Goal: Task Accomplishment & Management: Use online tool/utility

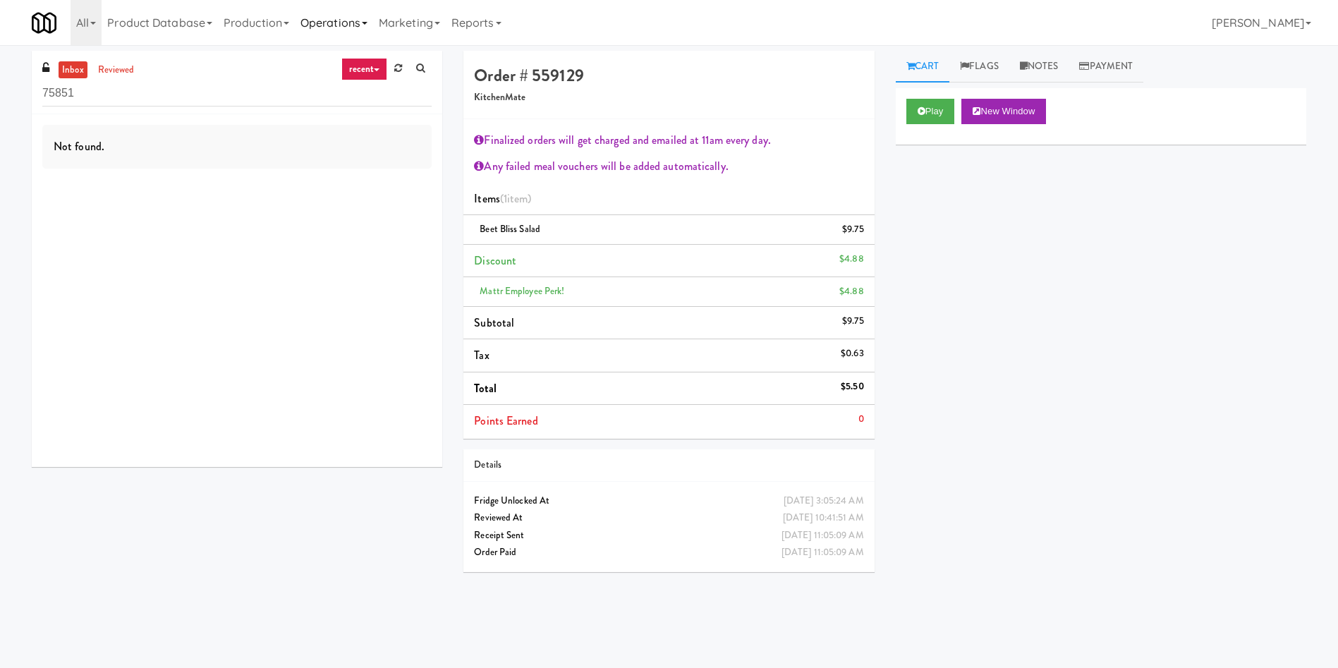
click at [332, 32] on link "Operations" at bounding box center [334, 22] width 78 height 45
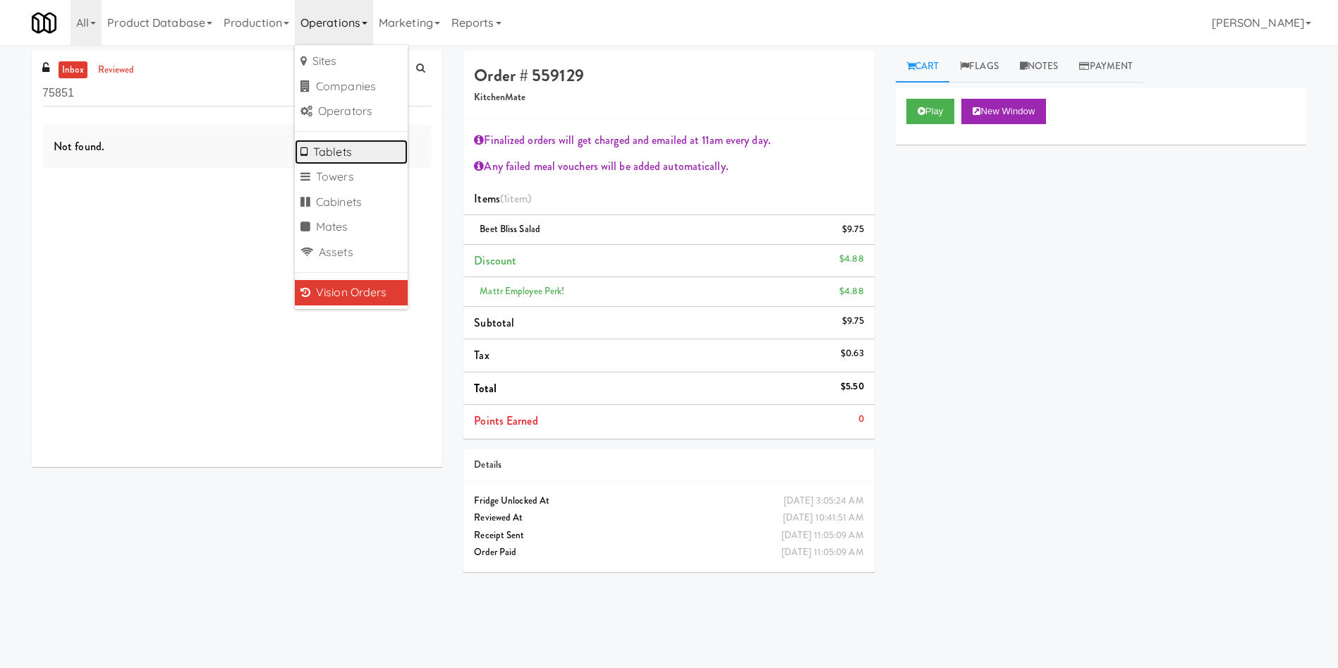
click at [343, 155] on link "Tablets" at bounding box center [351, 152] width 113 height 25
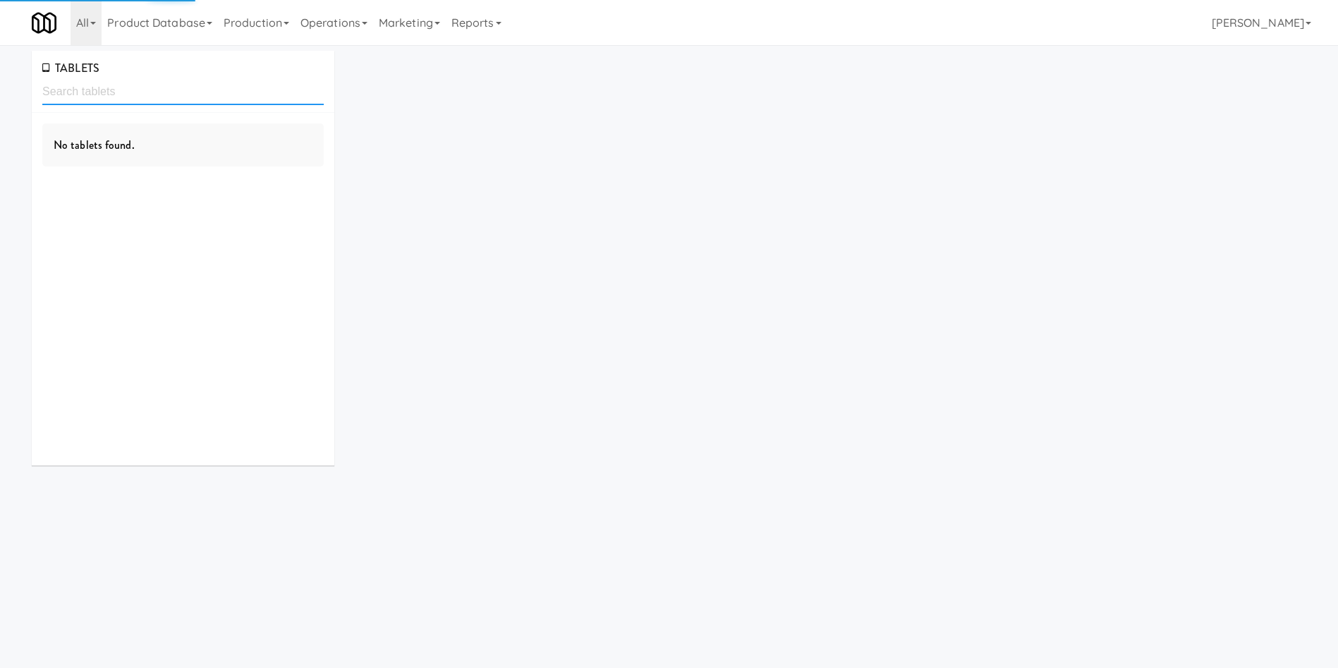
click at [269, 86] on input "text" at bounding box center [182, 92] width 281 height 26
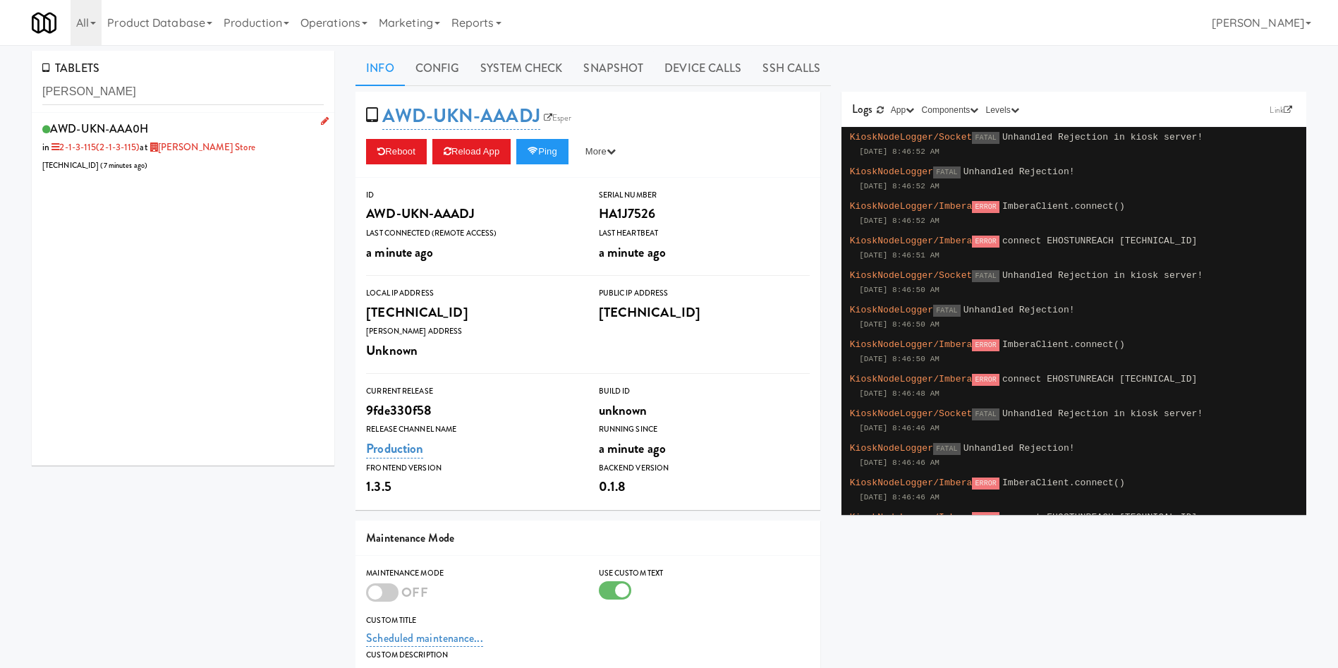
click at [260, 161] on div "AWD-UKN-AAA0H in 2-1-3-115 (2-1-3-115) at [GEOGRAPHIC_DATA][PERSON_NAME] [TECHN…" at bounding box center [182, 146] width 281 height 56
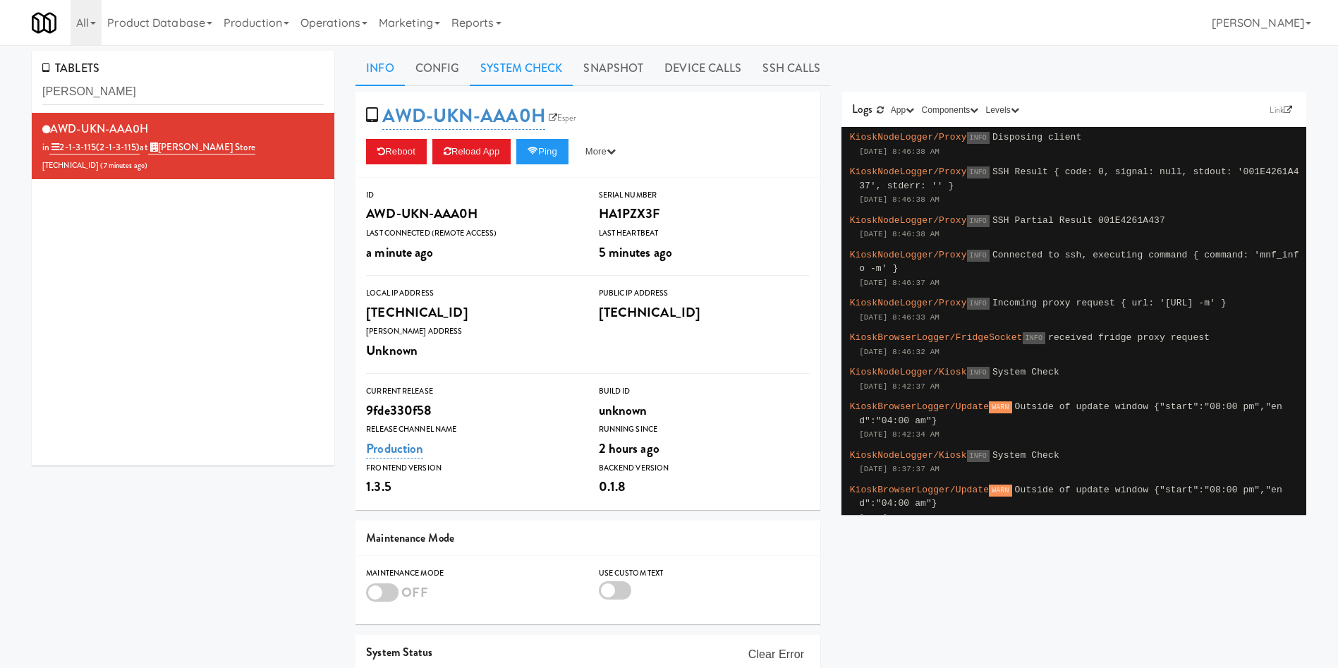
click at [539, 78] on link "System Check" at bounding box center [521, 68] width 103 height 35
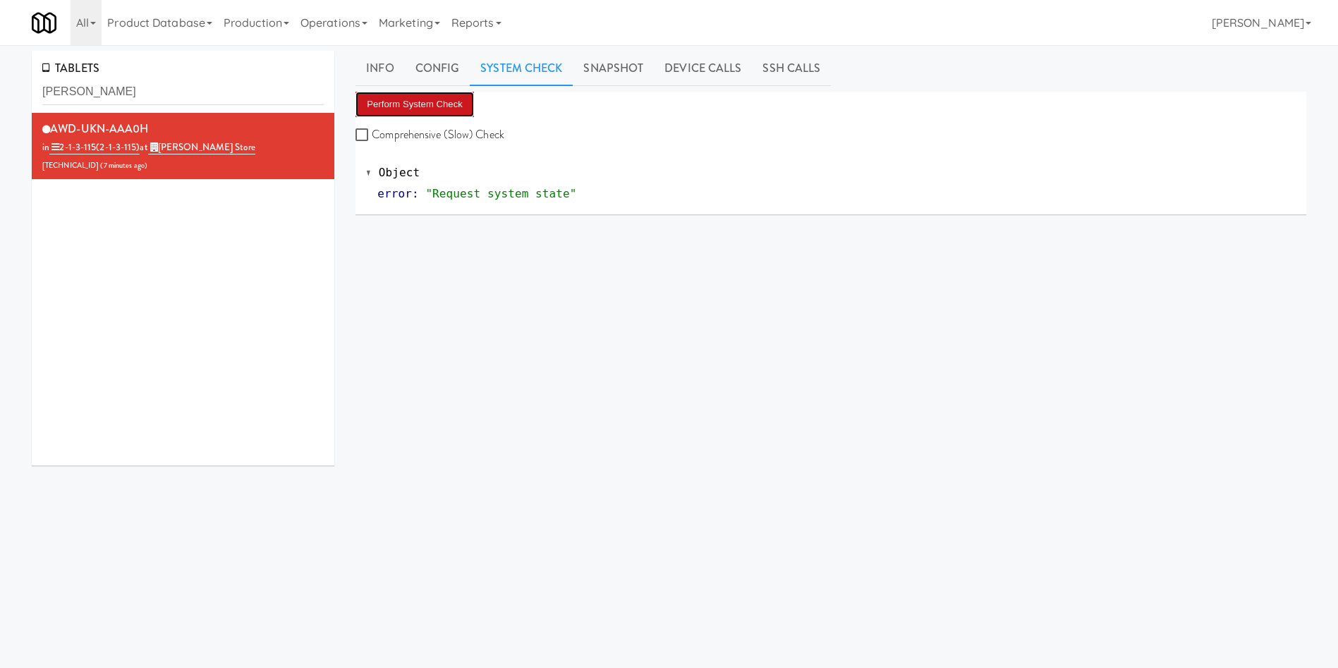
click at [453, 111] on button "Perform System Check" at bounding box center [414, 104] width 118 height 25
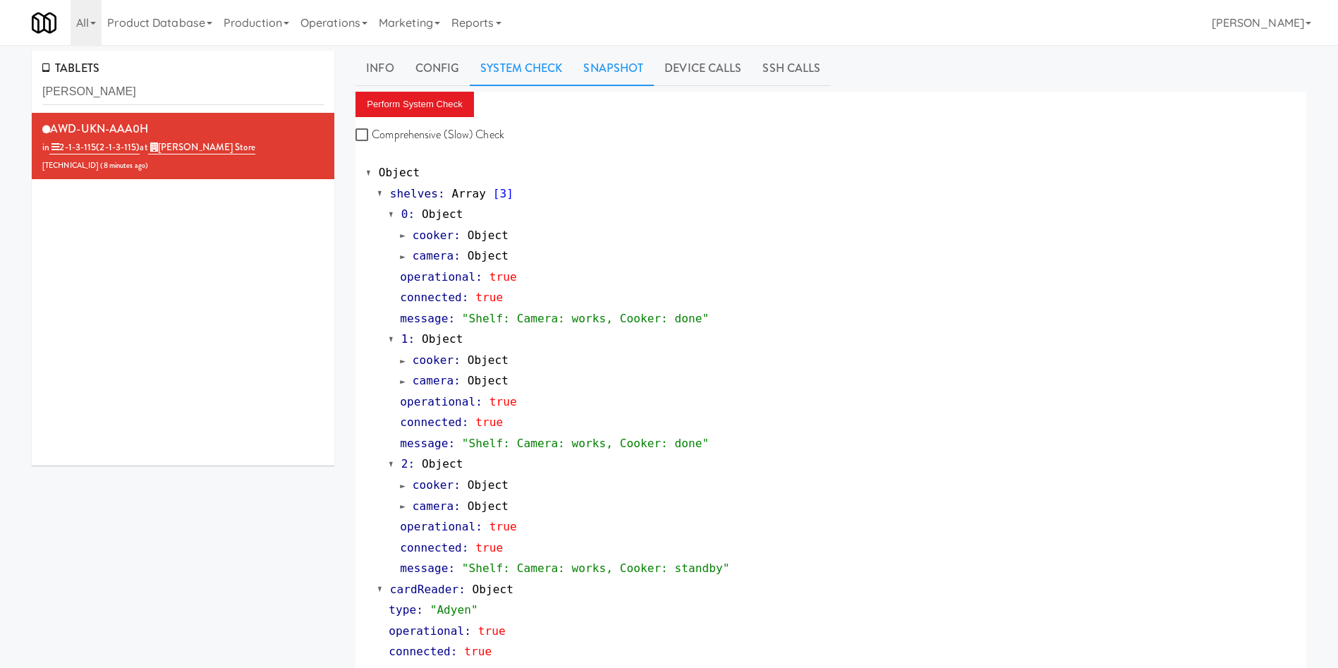
click at [626, 57] on link "Snapshot" at bounding box center [613, 68] width 81 height 35
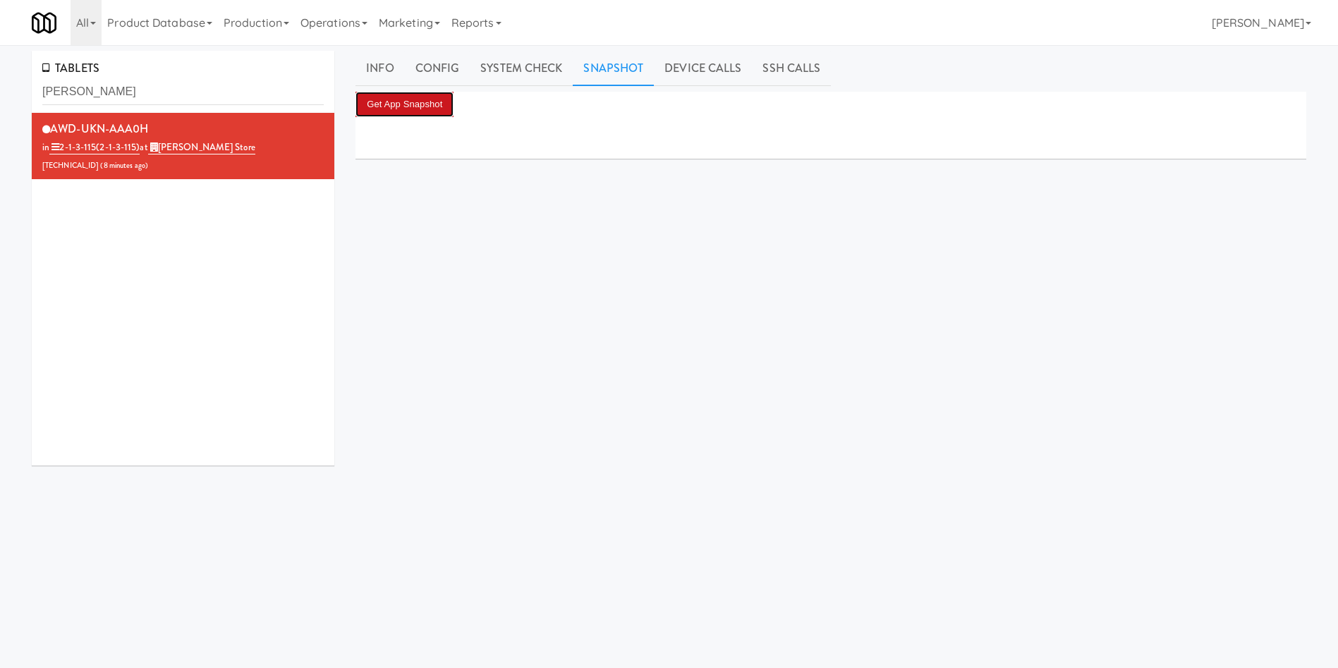
click at [432, 109] on button "Get App Snapshot" at bounding box center [404, 104] width 98 height 25
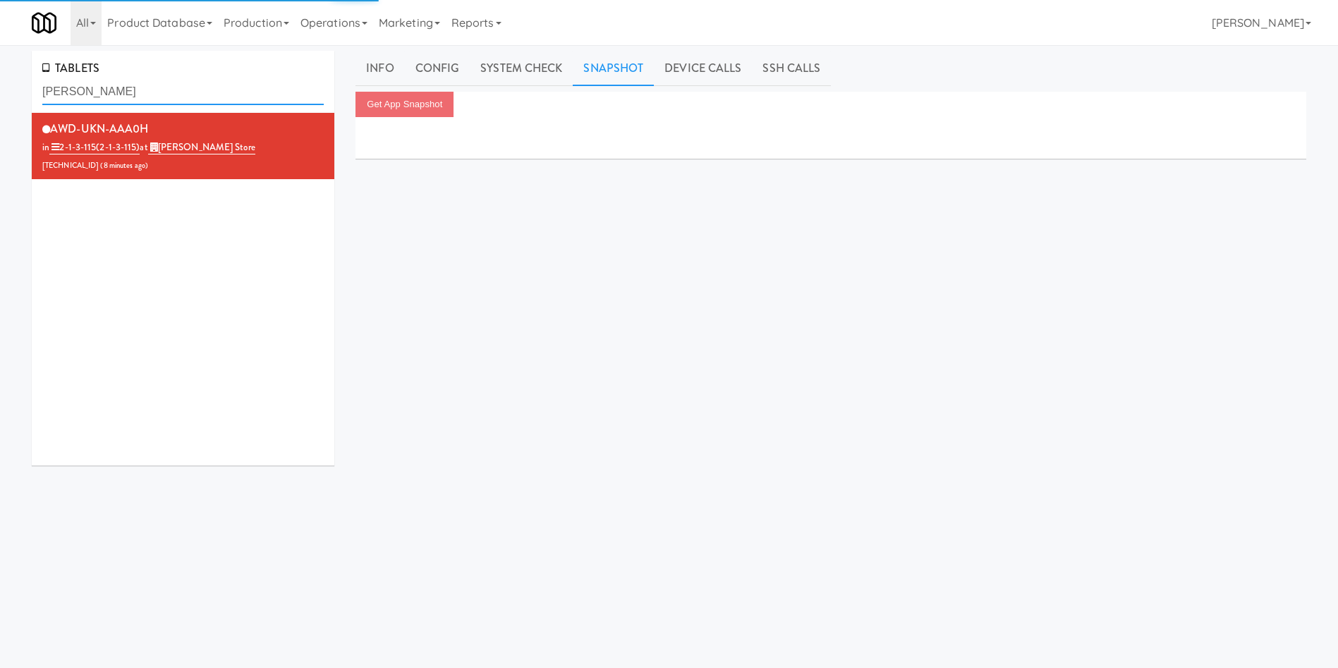
drag, startPoint x: 135, startPoint y: 92, endPoint x: 35, endPoint y: 100, distance: 101.1
click at [35, 100] on div "TABLETS [PERSON_NAME]" at bounding box center [183, 82] width 302 height 62
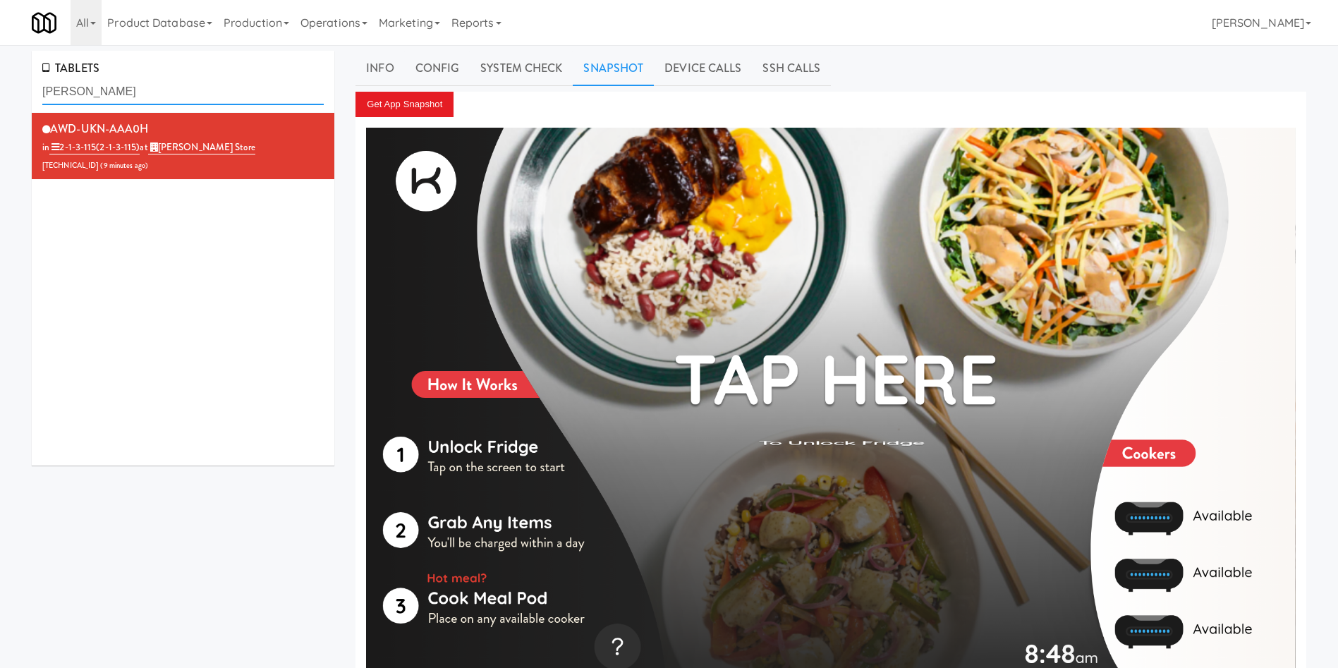
click at [185, 97] on input "[PERSON_NAME]" at bounding box center [182, 92] width 281 height 26
drag, startPoint x: 200, startPoint y: 90, endPoint x: 0, endPoint y: 97, distance: 199.7
click at [0, 97] on div "TABLETS [PERSON_NAME] AWD-UKN-AAA0H in 2-1-3-115 (2-1-3-115) at [PERSON_NAME] S…" at bounding box center [669, 378] width 1338 height 655
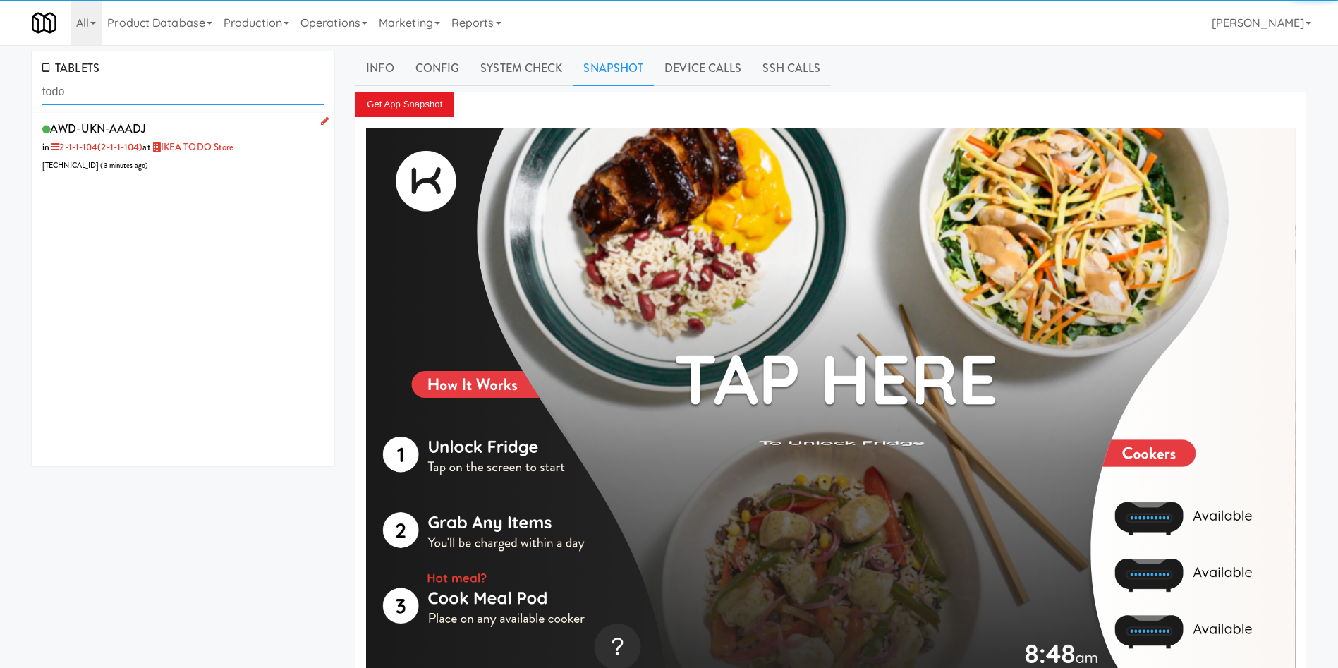
type input "todo"
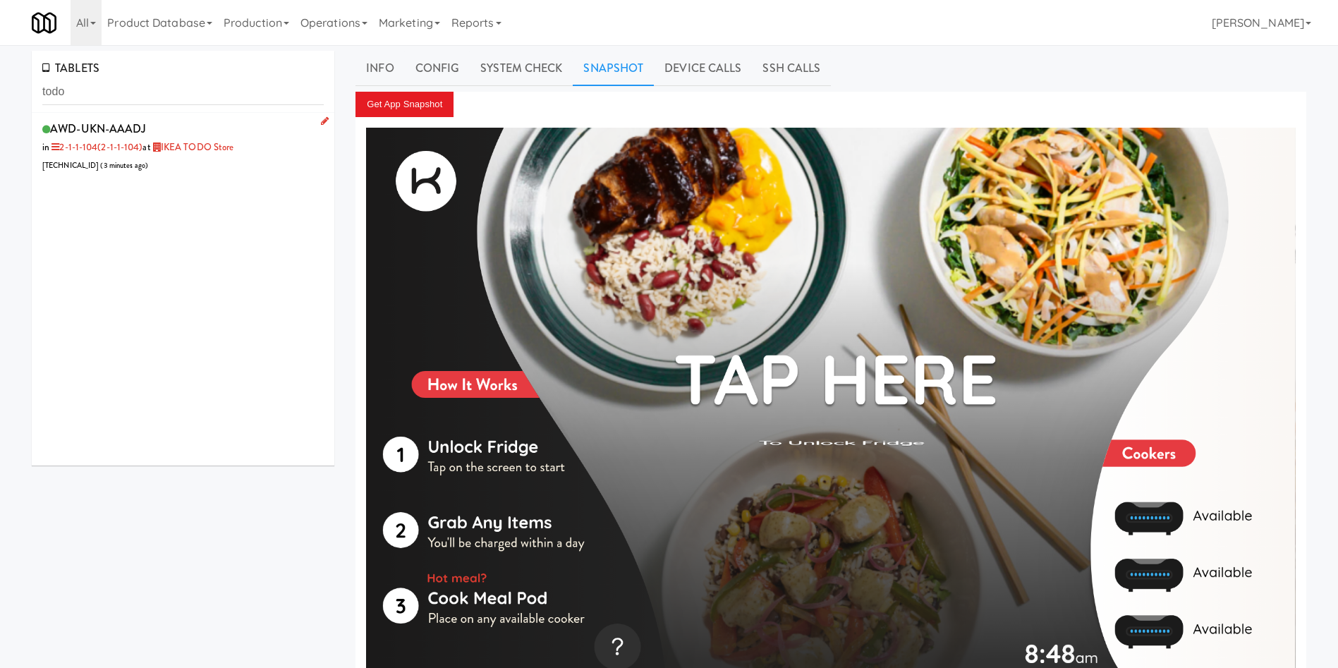
drag, startPoint x: 240, startPoint y: 175, endPoint x: 293, endPoint y: 173, distance: 52.9
click at [242, 175] on li "AWD-UKN-AAADJ in 2-1-1-104 (2-1-1-104) at IKEA TODO Store [TECHNICAL_ID] ( 3 mi…" at bounding box center [183, 146] width 302 height 67
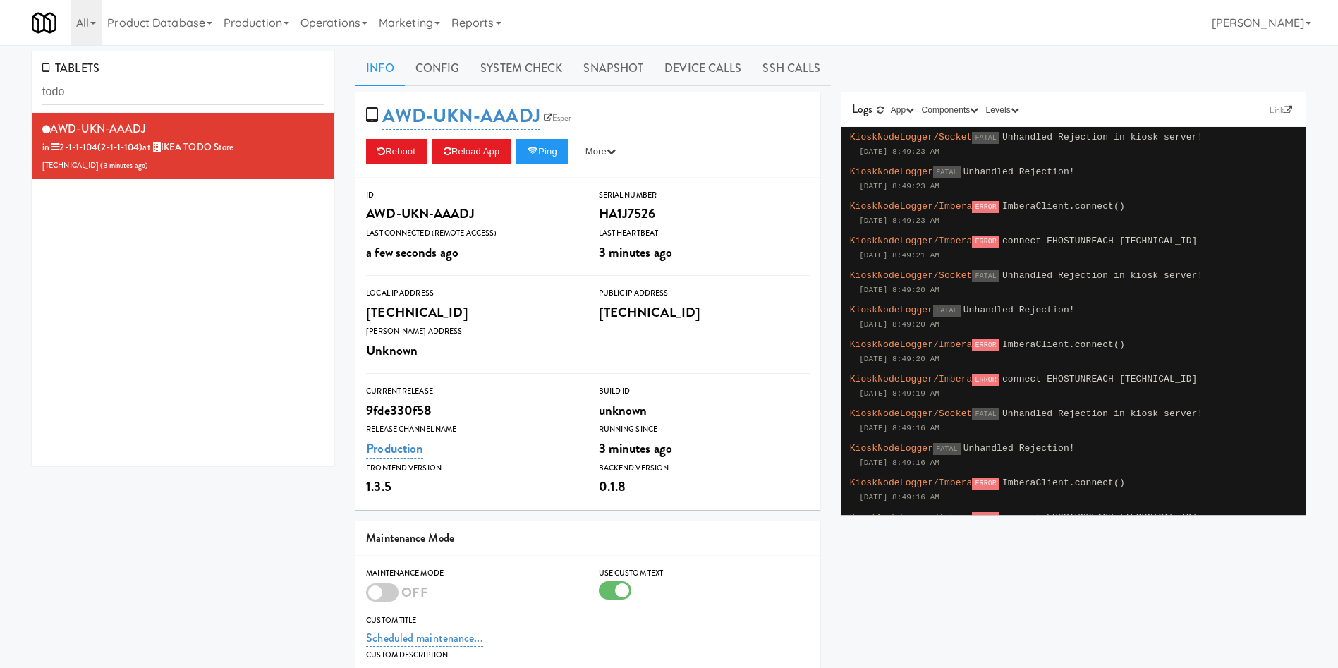
drag, startPoint x: 540, startPoint y: 81, endPoint x: 527, endPoint y: 97, distance: 21.0
click at [532, 90] on div "Info Config System Check Snapshot Device Calls SSH Calls AWD-UKN-AAADJ Esper Re…" at bounding box center [830, 452] width 950 height 802
drag, startPoint x: 501, startPoint y: 66, endPoint x: 491, endPoint y: 75, distance: 13.5
click at [501, 68] on link "System Check" at bounding box center [521, 68] width 103 height 35
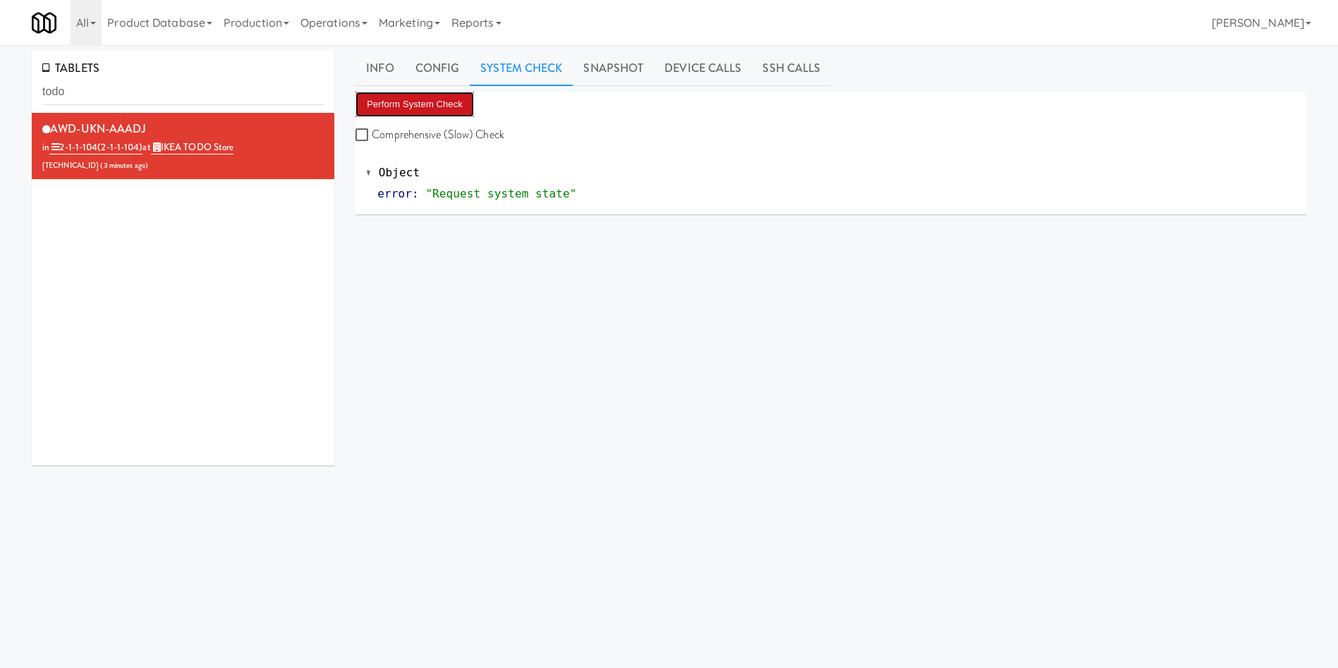
click at [422, 101] on button "Perform System Check" at bounding box center [414, 104] width 118 height 25
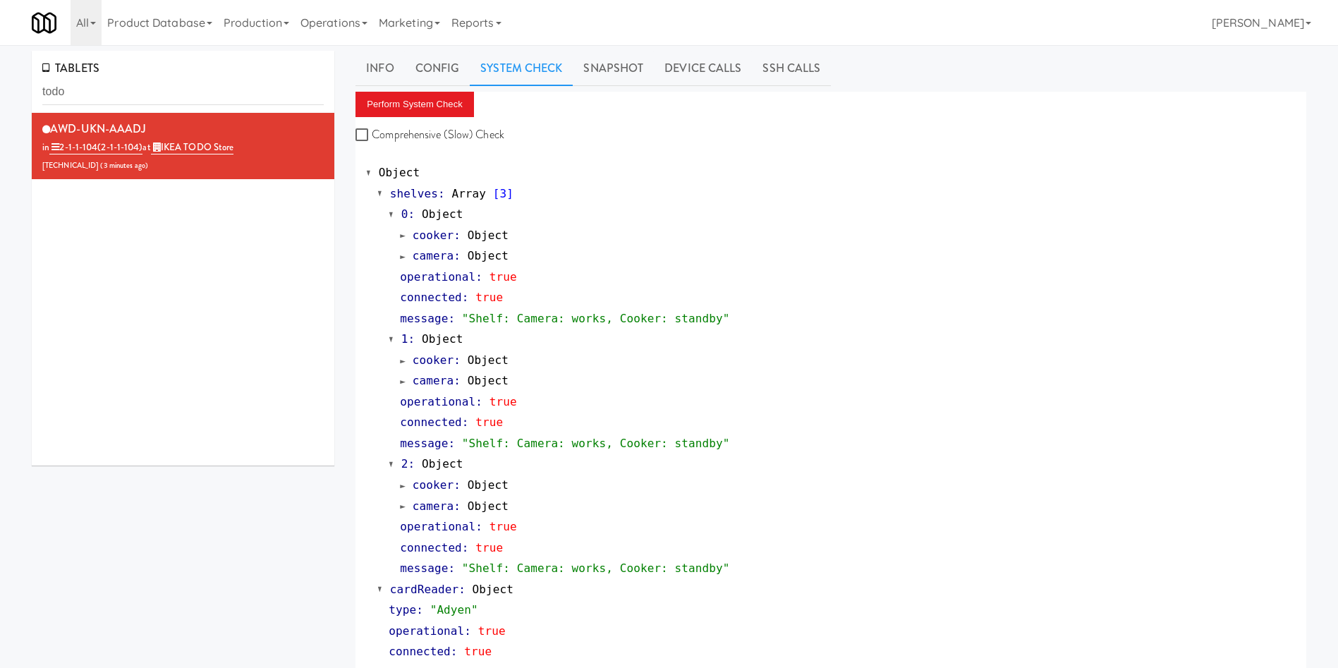
click at [128, 392] on div "AWD-UKN-AAADJ in 2-1-1-104 (2-1-1-104) at IKEA TODO Store [TECHNICAL_ID] ( 3 mi…" at bounding box center [183, 289] width 302 height 353
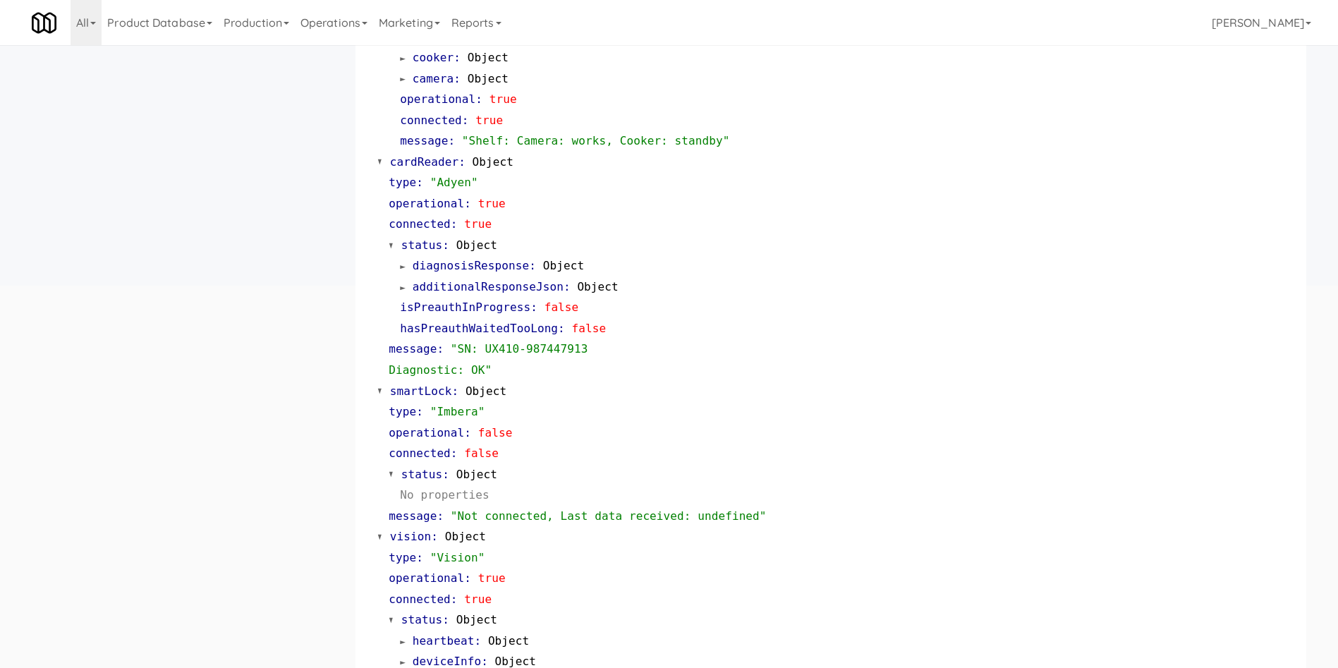
scroll to position [529, 0]
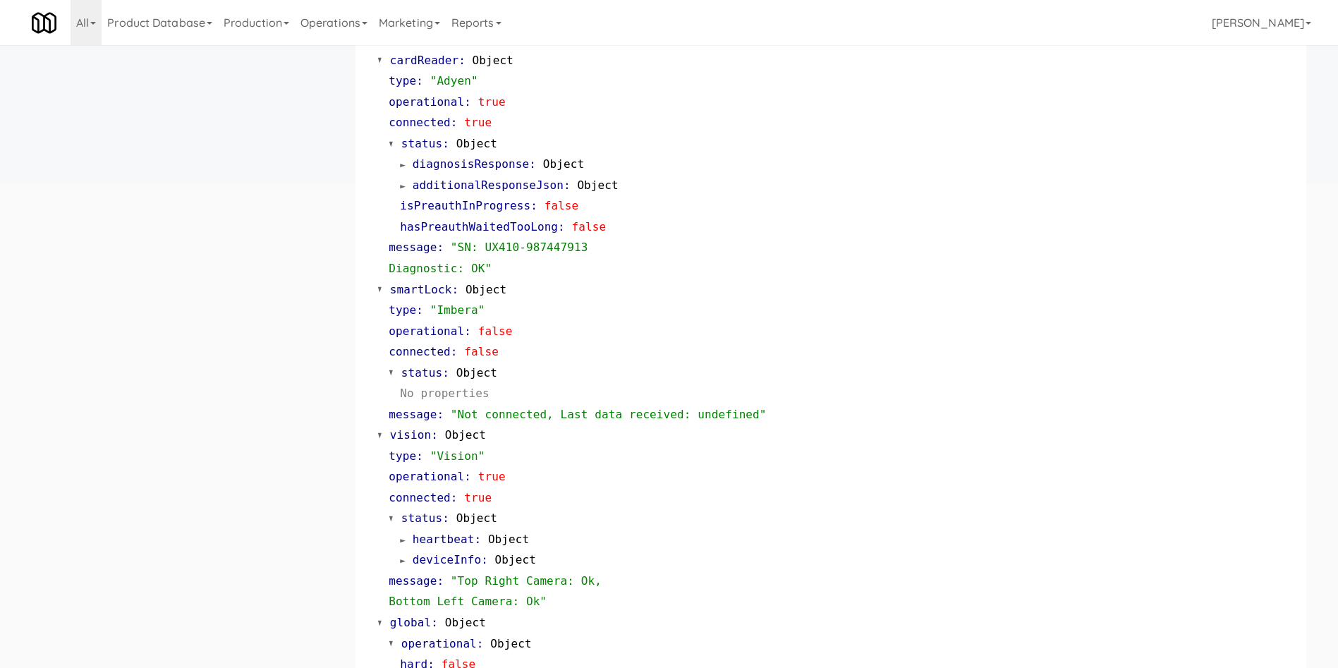
click at [159, 348] on div "TABLETS todo AWD-UKN-AAADJ in 2-1-1-104 (2-1-1-104) at IKEA TODO Store [TECHNIC…" at bounding box center [668, 140] width 1295 height 1236
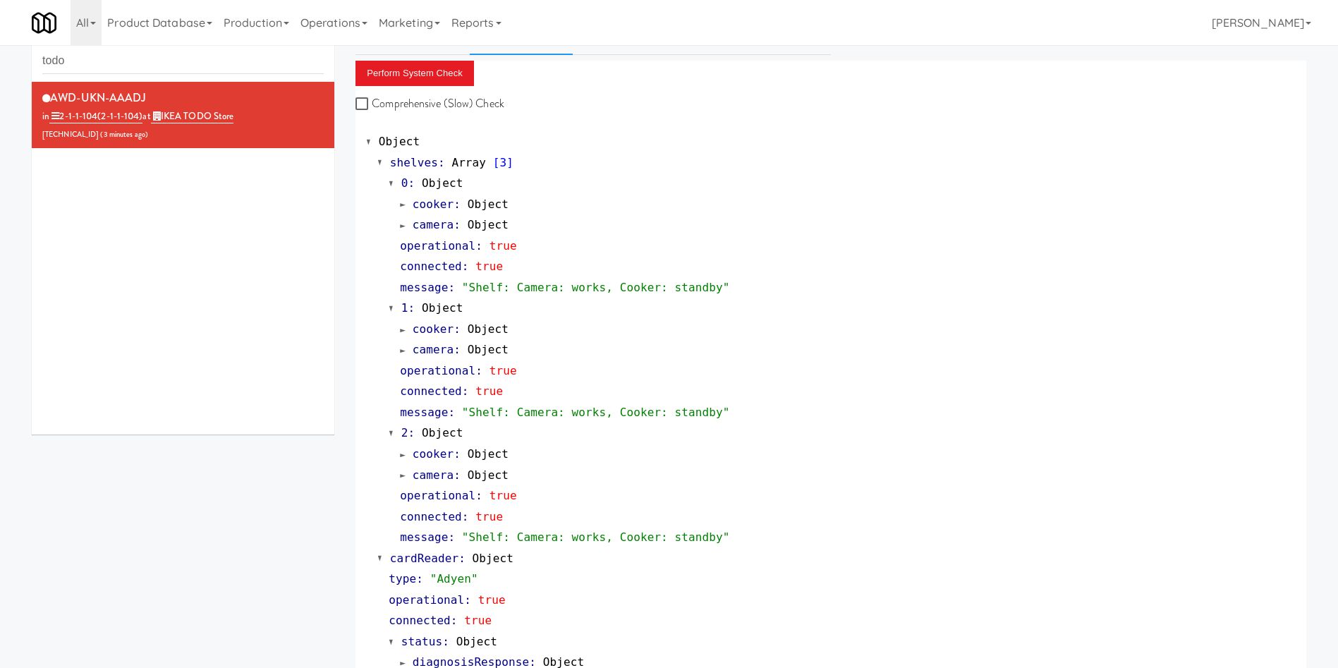
scroll to position [0, 0]
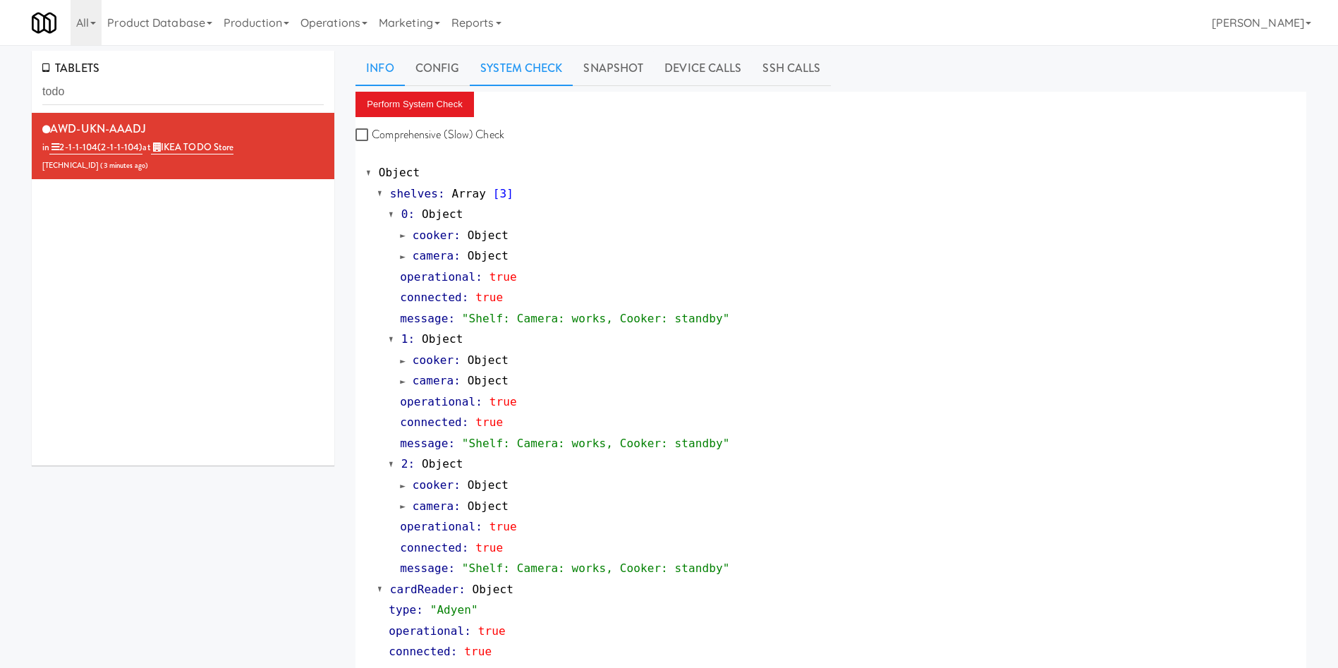
click at [385, 60] on link "Info" at bounding box center [379, 68] width 49 height 35
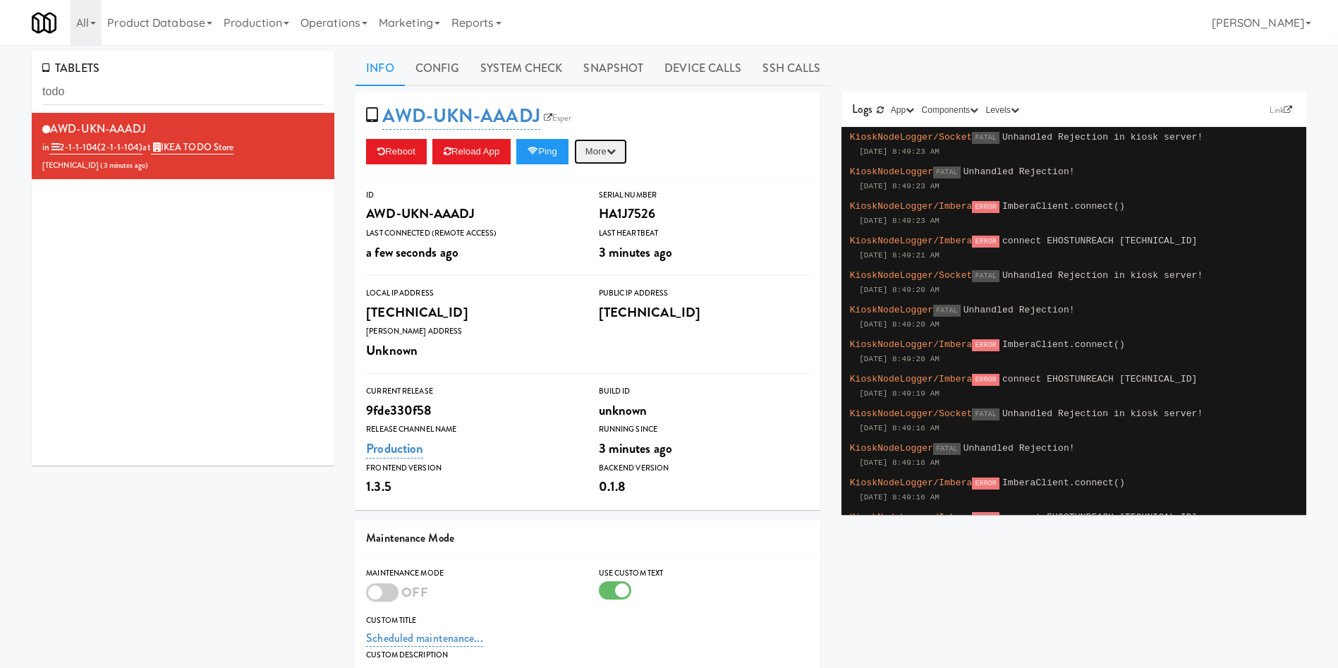
click at [605, 149] on button "More" at bounding box center [600, 151] width 53 height 25
click at [602, 215] on link "Restart Server" at bounding box center [568, 204] width 128 height 25
click at [510, 63] on link "System Check" at bounding box center [521, 68] width 103 height 35
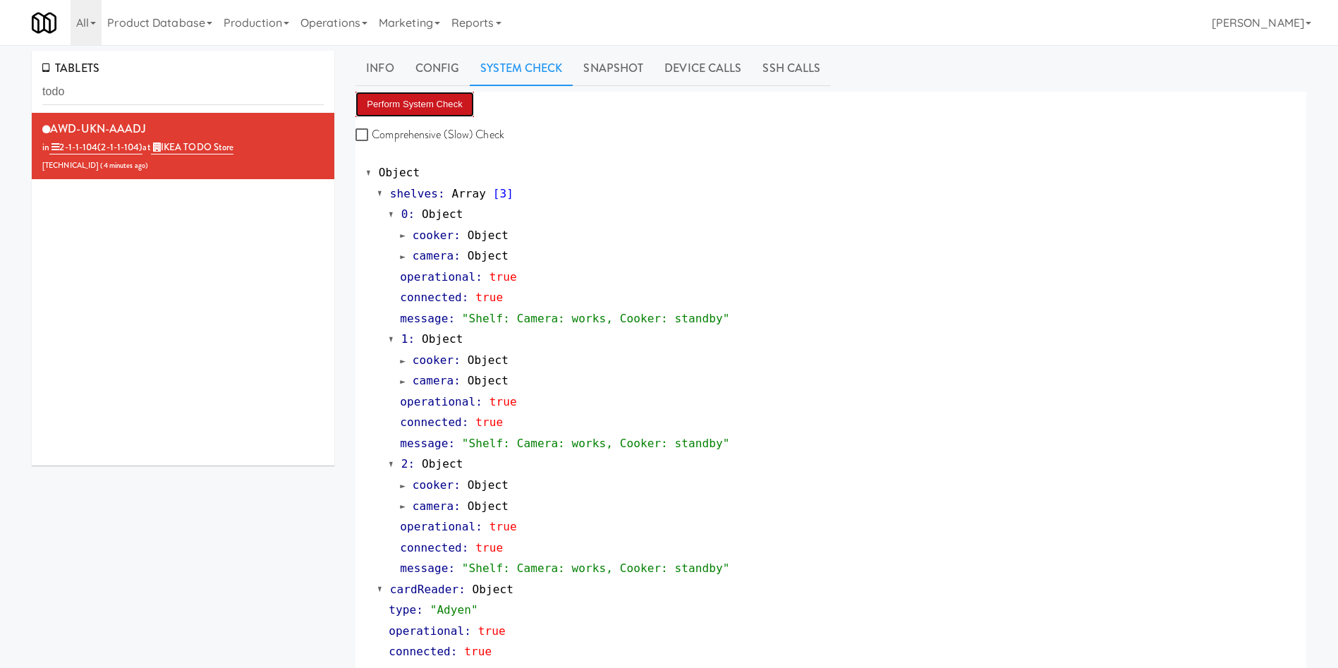
click at [396, 105] on button "Perform System Check" at bounding box center [414, 104] width 118 height 25
click at [434, 100] on button "Perform System Check" at bounding box center [414, 104] width 118 height 25
drag, startPoint x: 264, startPoint y: 153, endPoint x: 164, endPoint y: 154, distance: 100.1
click at [164, 154] on div "AWD-UKN-AAADJ in 2-1-1-104 (2-1-1-104) at IKEA TODO Store [TECHNICAL_ID] ( 6 mi…" at bounding box center [182, 146] width 281 height 56
copy link "IKEA TODO Store"
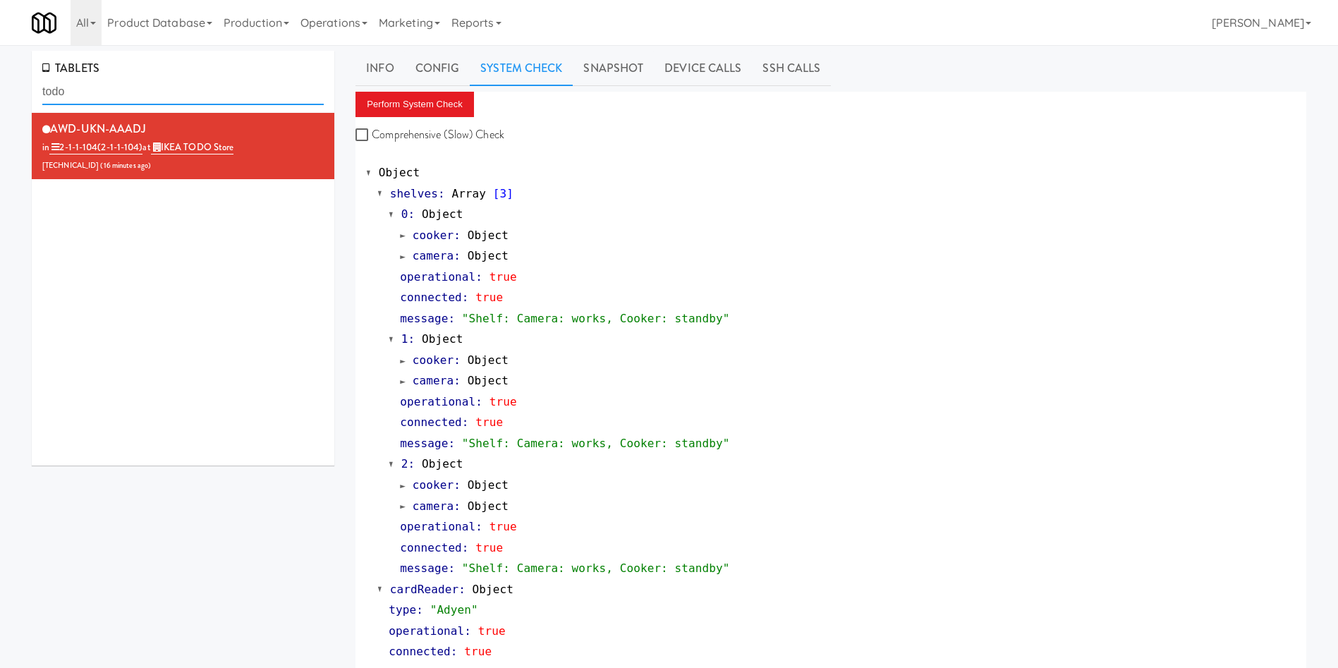
drag, startPoint x: 205, startPoint y: 87, endPoint x: 2, endPoint y: 68, distance: 204.0
click at [0, 68] on div "TABLETS todo AWD-UKN-AAADJ in 2-1-1-104 (2-1-1-104) at IKEA TODO Store [TECHNIC…" at bounding box center [669, 669] width 1338 height 1236
paste input "Princess [PERSON_NAME] [MEDICAL_DATA]"
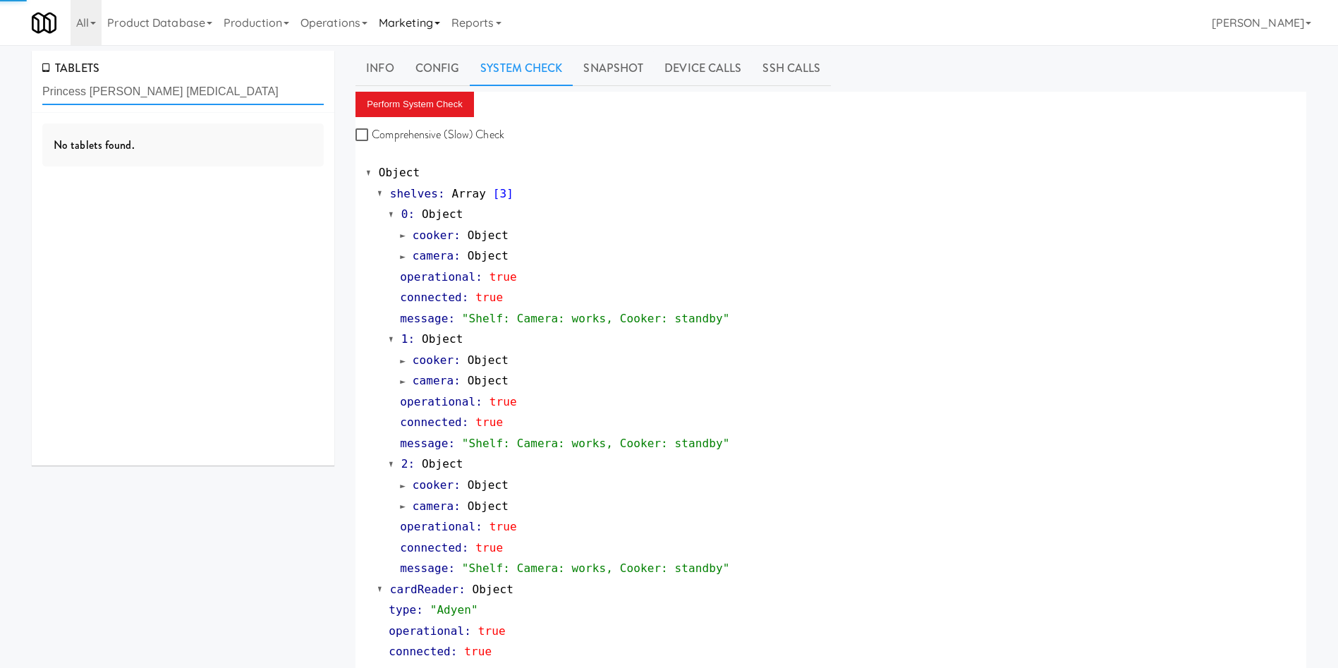
type input "Princess [PERSON_NAME] [MEDICAL_DATA]"
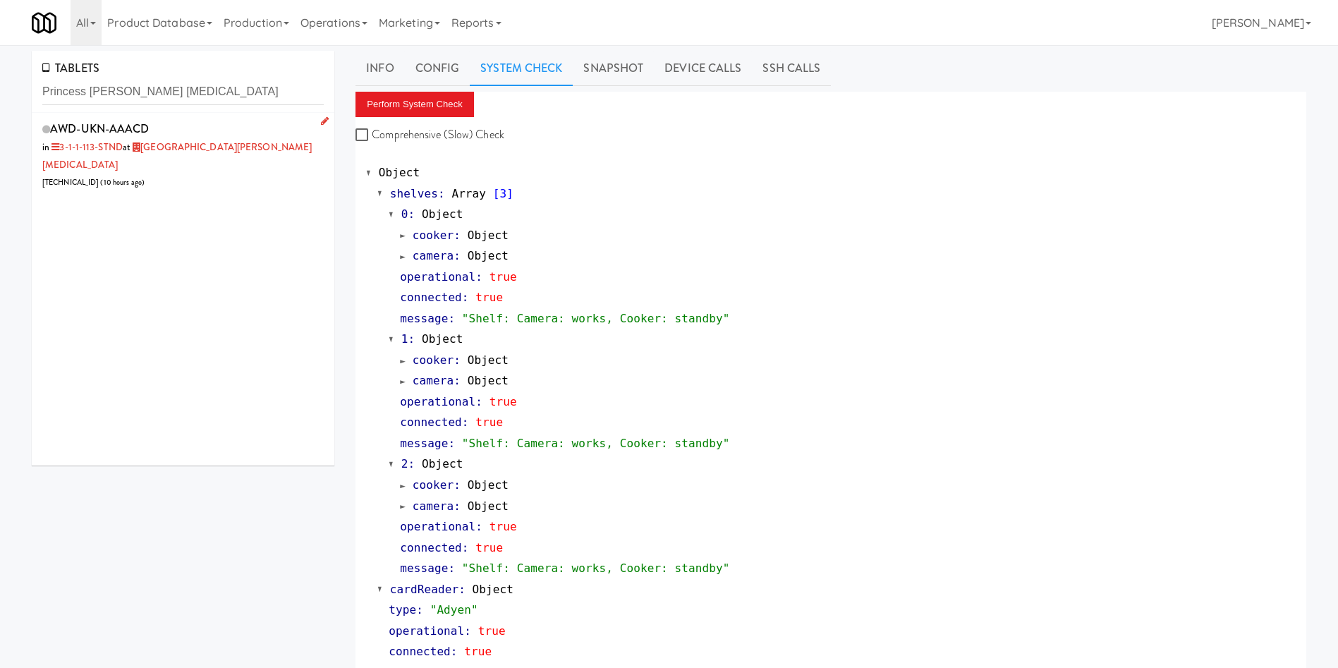
click at [222, 173] on div "AWD-UKN-AAACD in 3-1-1-113-STND at [GEOGRAPHIC_DATA][PERSON_NAME][MEDICAL_DATA]…" at bounding box center [182, 154] width 281 height 73
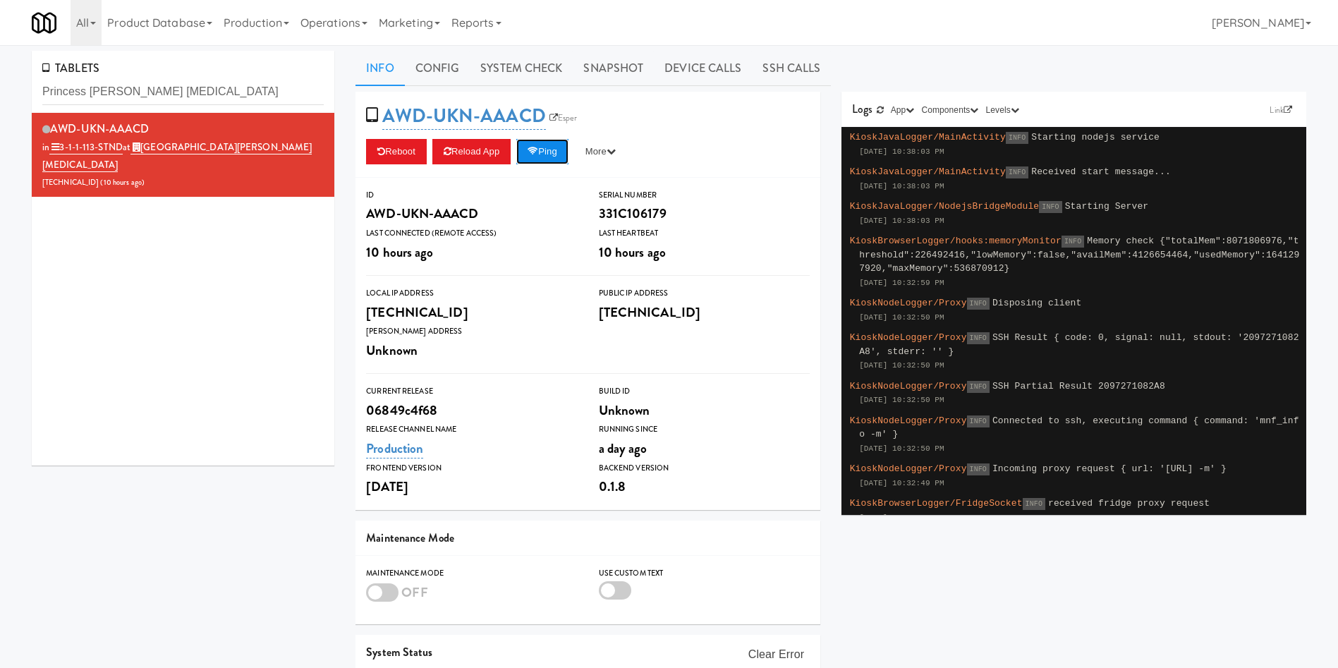
click at [549, 147] on button "Ping" at bounding box center [542, 151] width 52 height 25
drag, startPoint x: 194, startPoint y: 90, endPoint x: 0, endPoint y: 101, distance: 194.2
click at [0, 101] on div "TABLETS Princess [PERSON_NAME] [MEDICAL_DATA] AWD-UKN-AAACD in 3-1-1-113-STND a…" at bounding box center [669, 417] width 1338 height 733
click at [608, 156] on button "More" at bounding box center [600, 151] width 53 height 25
click at [589, 208] on link "Restart Server" at bounding box center [568, 204] width 128 height 25
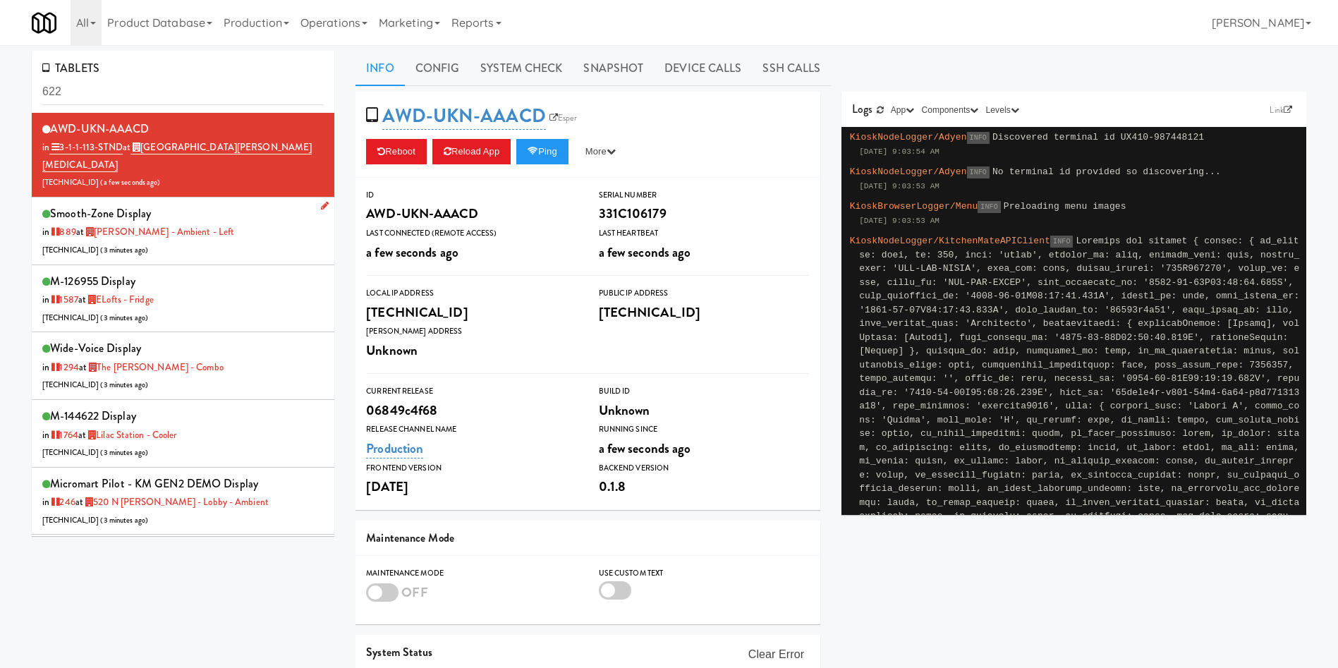
click at [272, 212] on div "smooth-zone Display in 889 at Goodwin - Ambient - Left 206.0.69.63 ( 3 minutes …" at bounding box center [182, 231] width 281 height 56
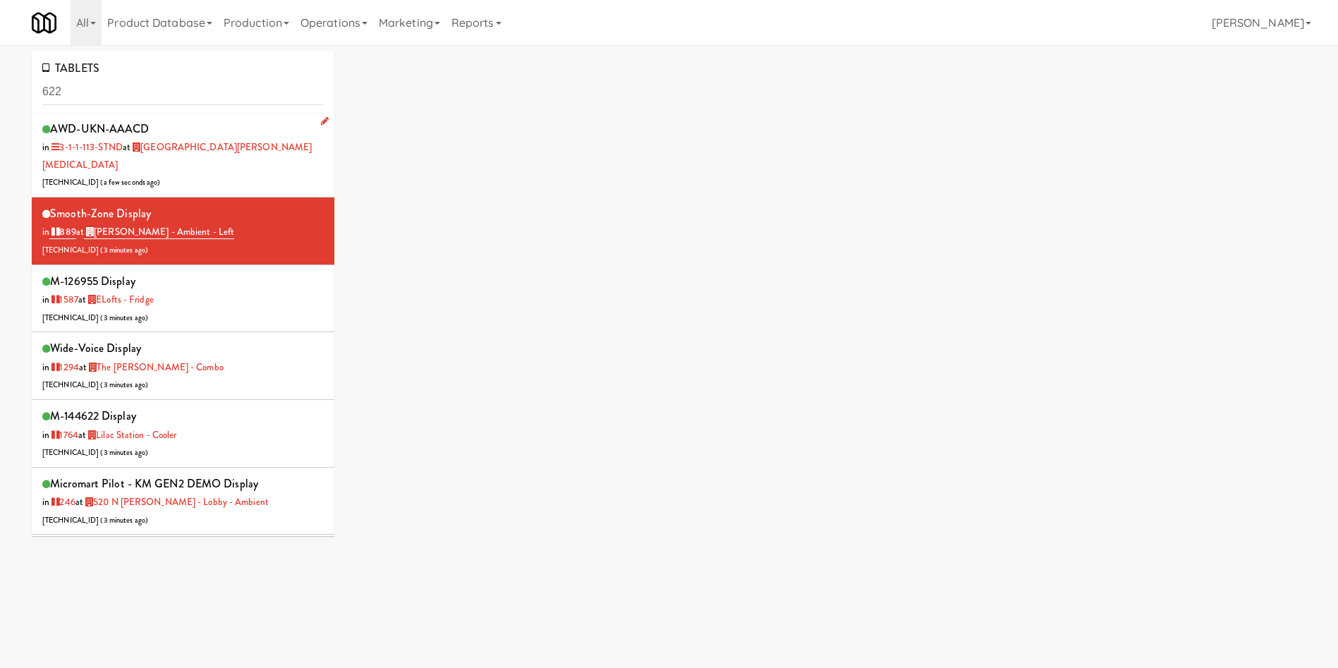
click at [270, 172] on div "AWD-UKN-AAACD in 3-1-1-113-STND at Princess Margaret Cancer Centre 206.0.69.59 …" at bounding box center [182, 154] width 281 height 73
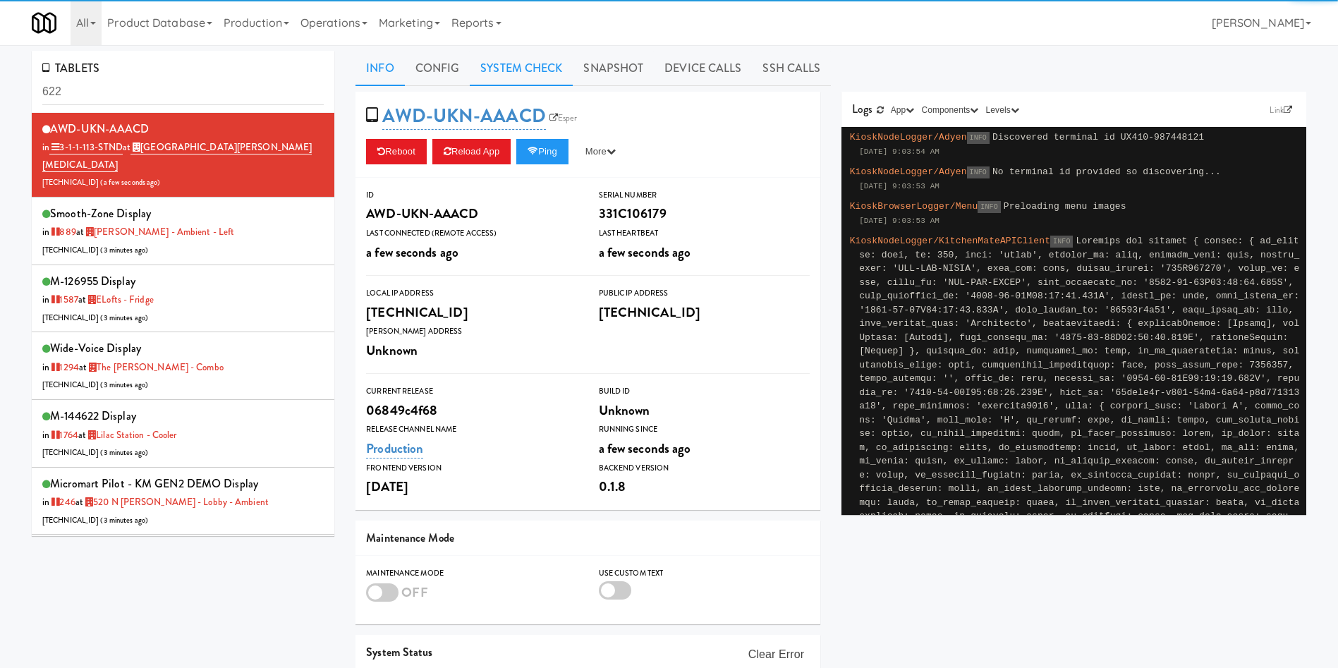
click at [536, 58] on link "System Check" at bounding box center [521, 68] width 103 height 35
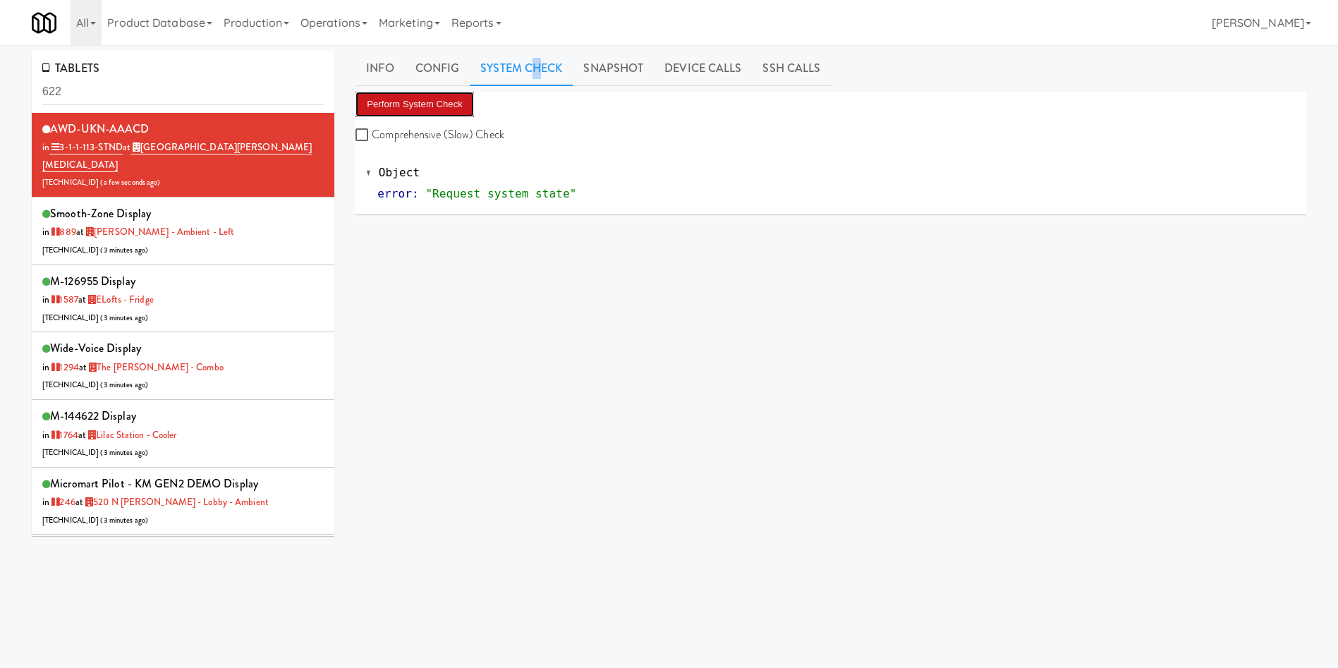
click at [424, 115] on button "Perform System Check" at bounding box center [414, 104] width 118 height 25
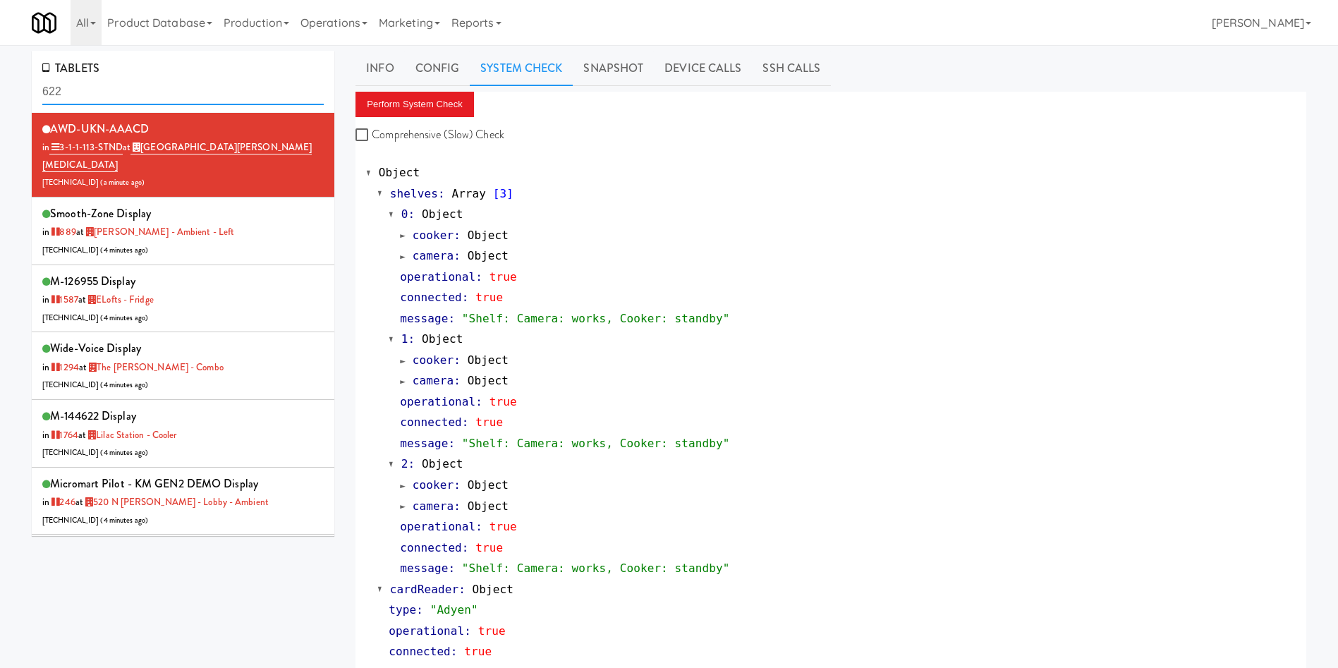
drag, startPoint x: 95, startPoint y: 94, endPoint x: 0, endPoint y: 61, distance: 101.0
click at [0, 61] on div "TABLETS 622 AWD-UKN-AAACD in 3-1-1-113-STND at Princess Margaret Cancer Centre …" at bounding box center [669, 679] width 1338 height 1257
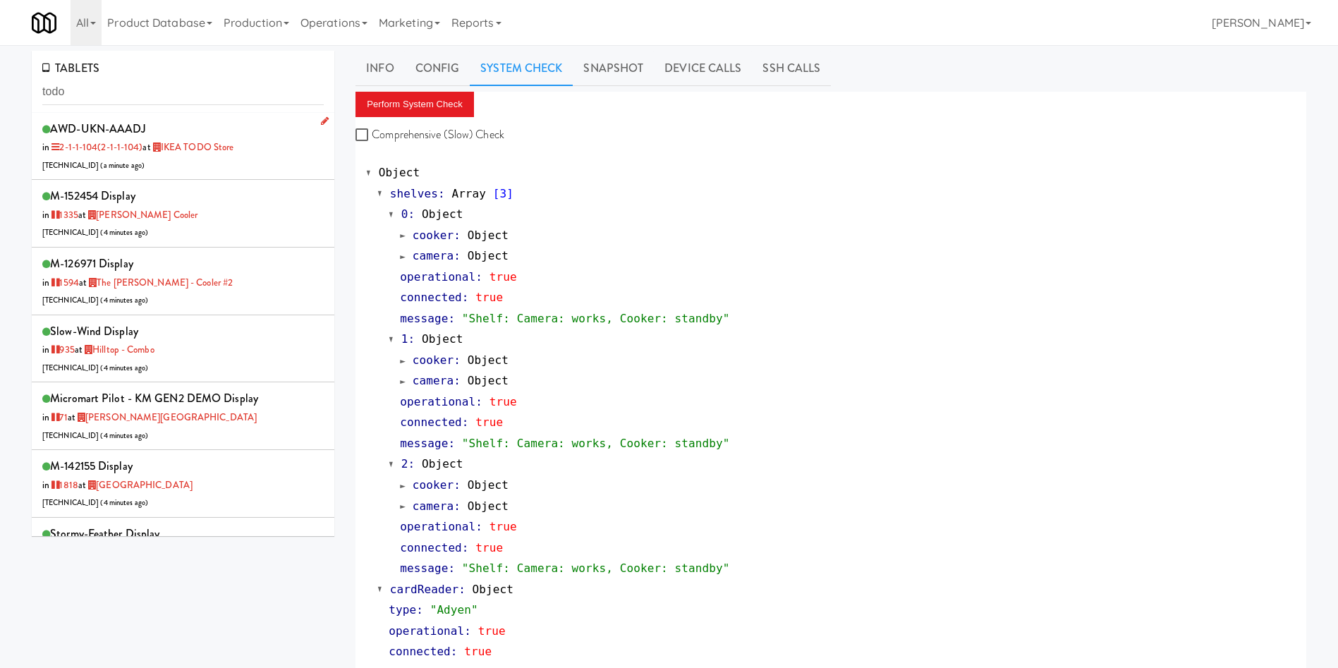
click at [216, 166] on div "AWD-UKN-AAADJ in 2-1-1-104 (2-1-1-104) at IKEA TODO Store 99.209.17.10 ( a minu…" at bounding box center [182, 146] width 281 height 56
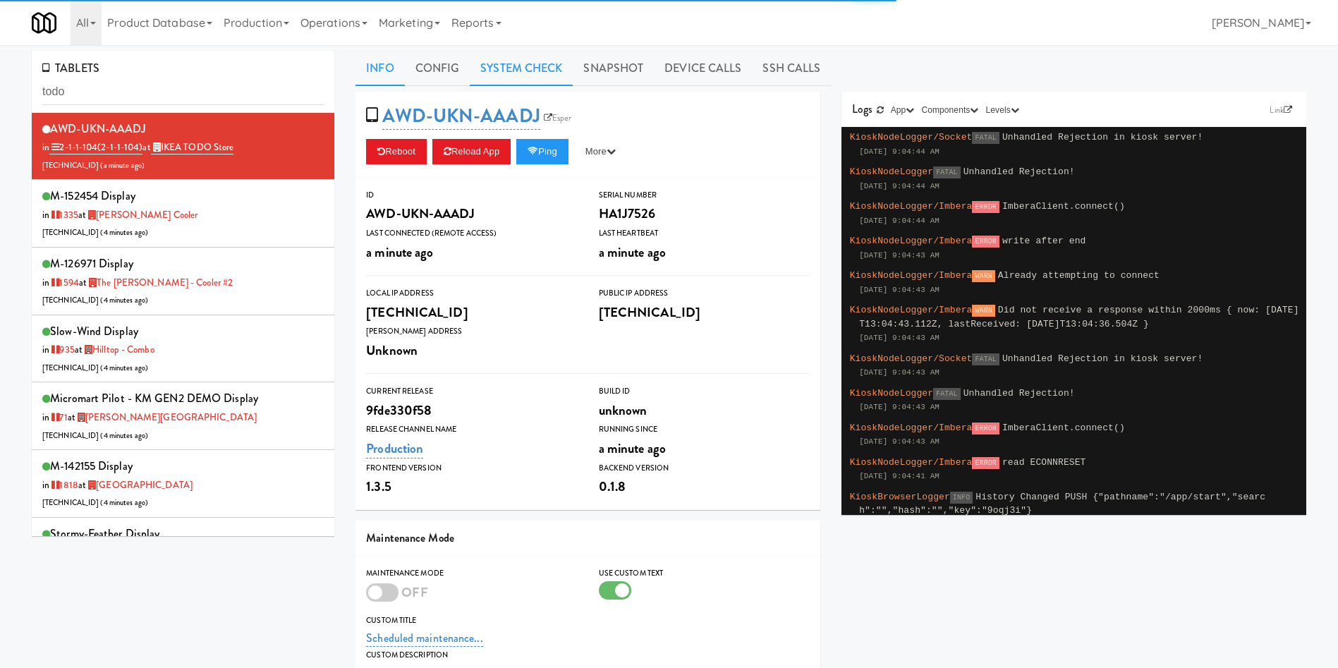
click at [544, 71] on link "System Check" at bounding box center [521, 68] width 103 height 35
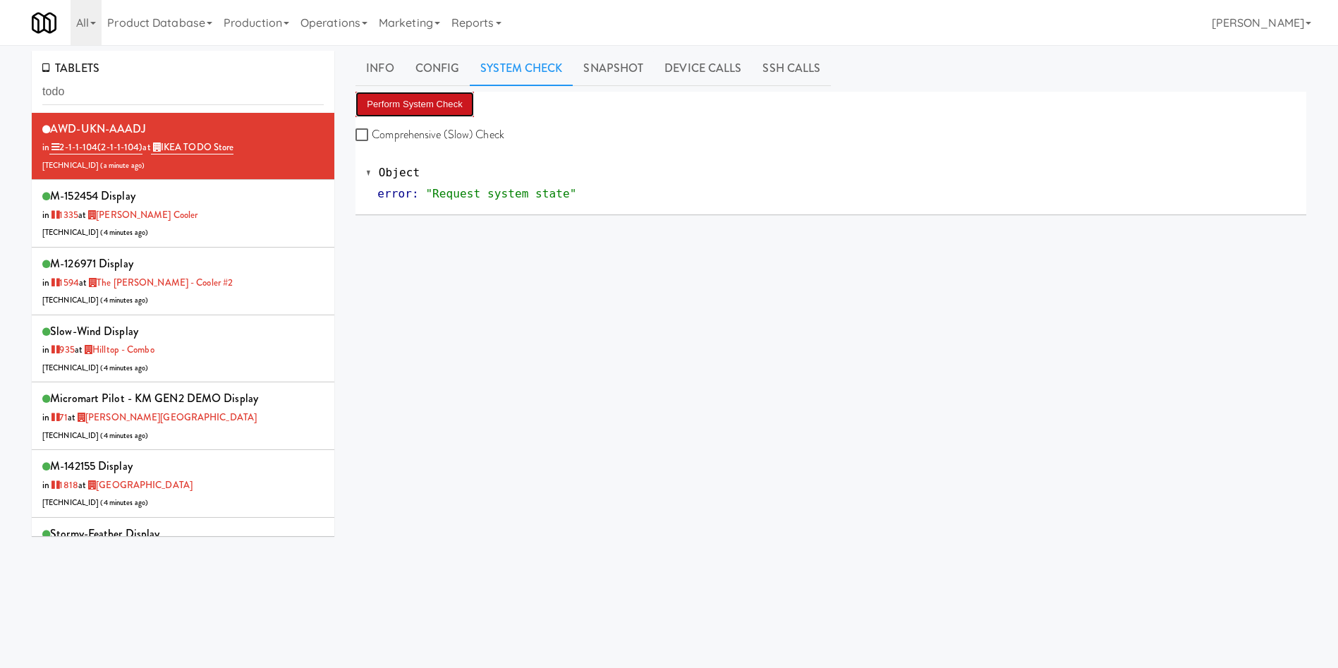
click at [430, 114] on button "Perform System Check" at bounding box center [414, 104] width 118 height 25
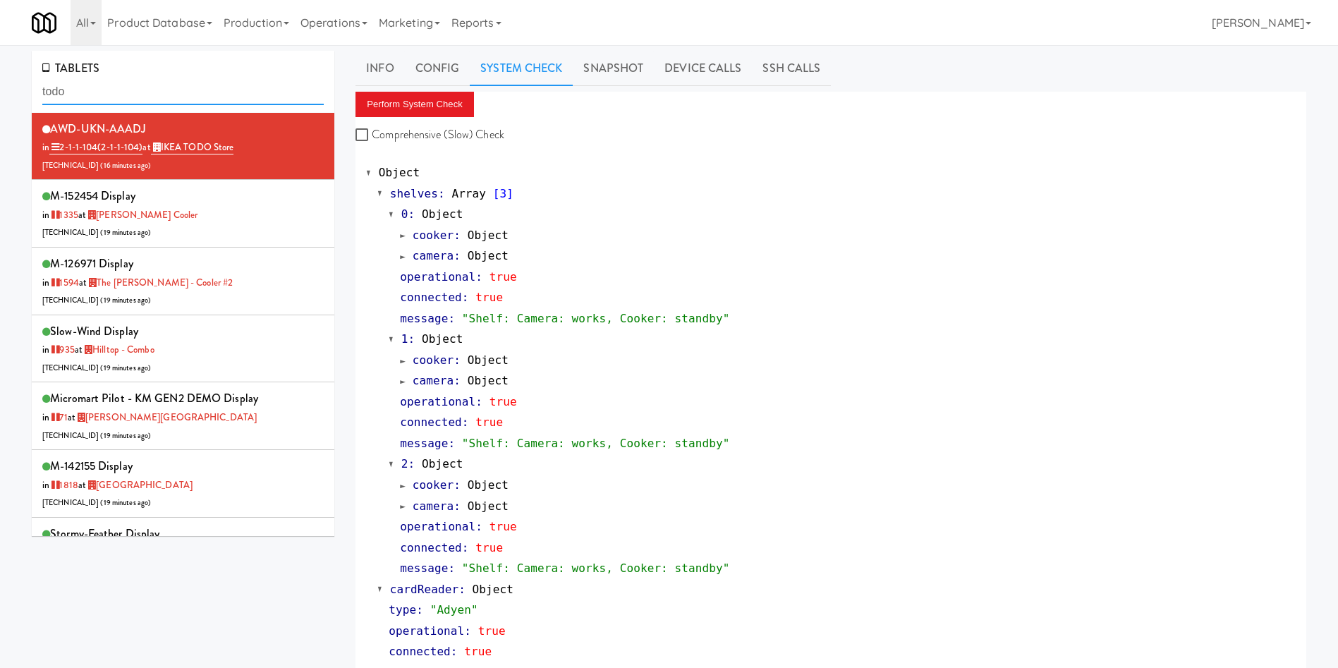
drag, startPoint x: 219, startPoint y: 97, endPoint x: 0, endPoint y: 49, distance: 223.8
click at [0, 49] on div "TABLETS todo AWD-UKN-AAADJ in 2-1-1-104 (2-1-1-104) at IKEA TODO Store 99.209.1…" at bounding box center [669, 676] width 1338 height 1263
paste input "Scarborough Birchmount Hospital - SHN"
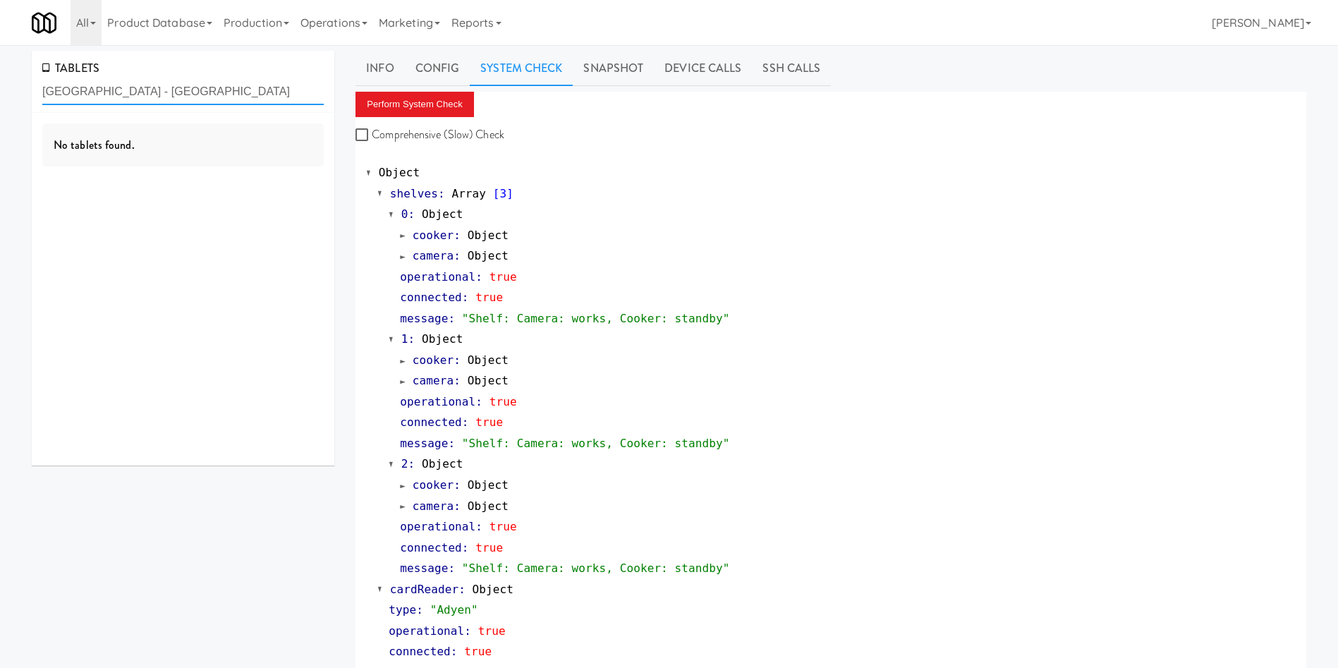
drag, startPoint x: 258, startPoint y: 91, endPoint x: 217, endPoint y: 92, distance: 40.9
click at [217, 92] on input "Scarborough Birchmount Hospital - SHN" at bounding box center [182, 92] width 281 height 26
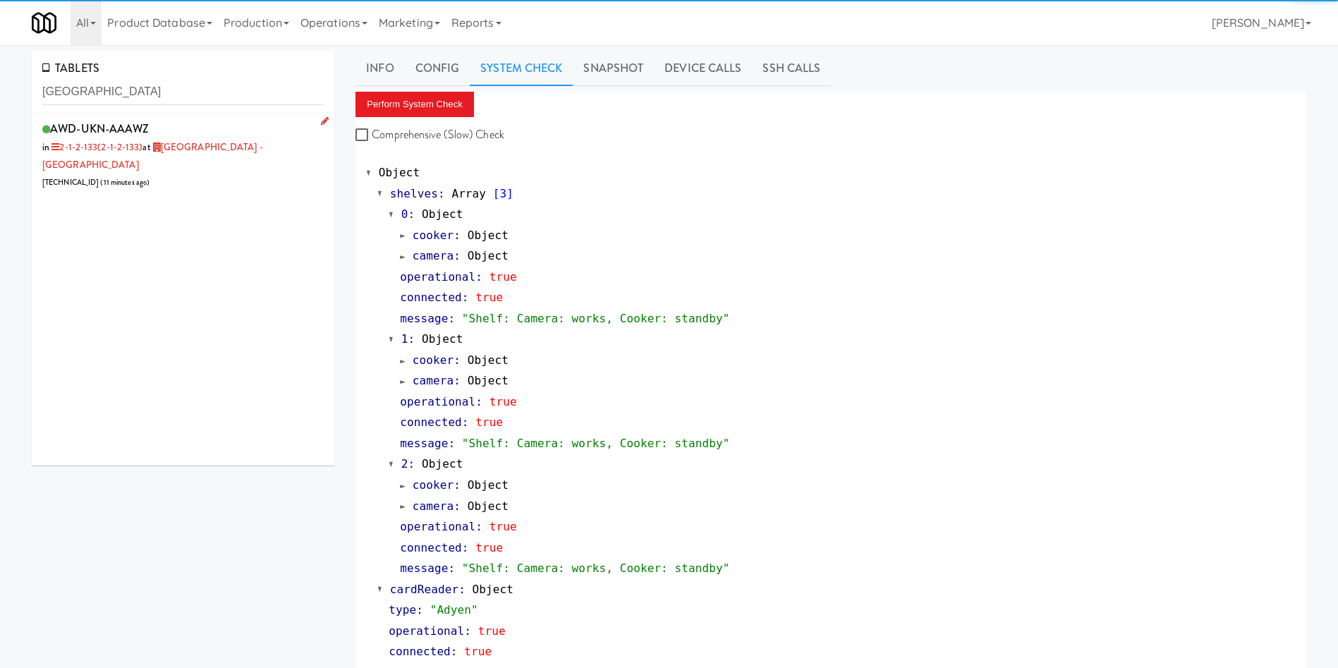
click at [209, 169] on div "AWD-UKN-AAAWZ in 2-1-2-133 (2-1-2-133) at Scarborough Birchmount Hospital - Mai…" at bounding box center [182, 154] width 281 height 73
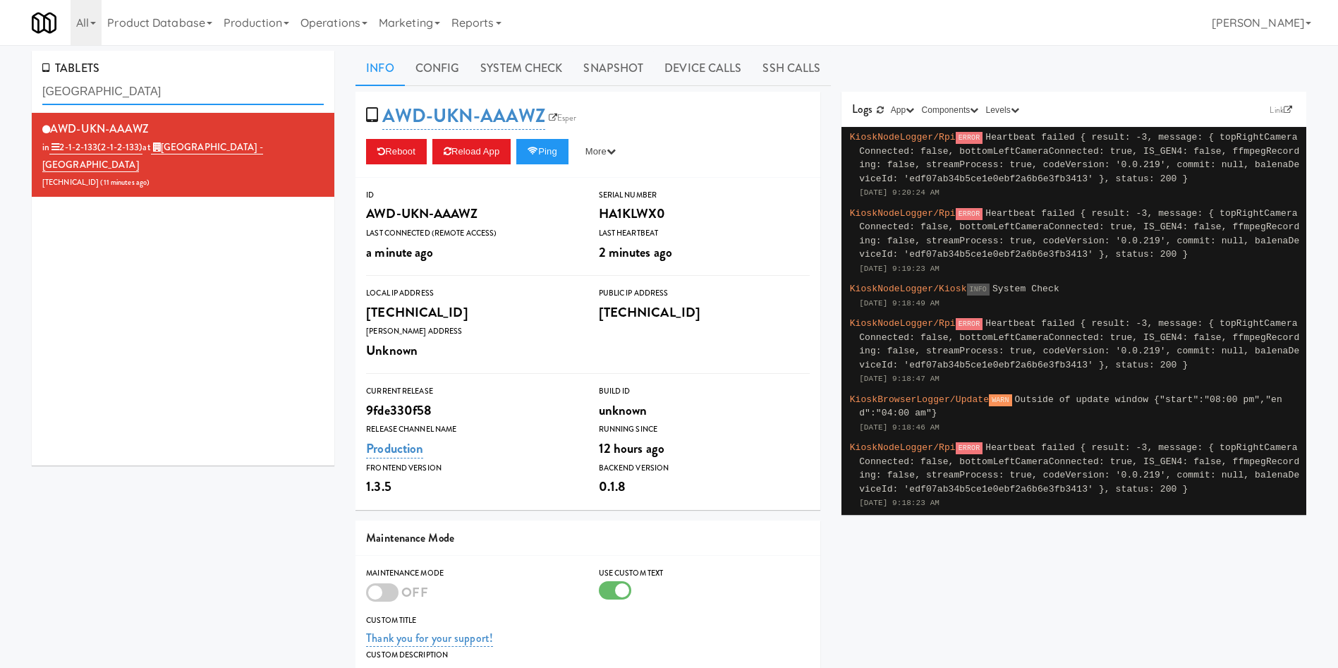
drag, startPoint x: 264, startPoint y: 92, endPoint x: 0, endPoint y: 92, distance: 263.7
click at [0, 92] on div "TABLETS Scarborough Birchmount Hospital AWD-UKN-AAAWZ in 2-1-2-133 (2-1-2-133) …" at bounding box center [669, 452] width 1338 height 802
paste input "BlackBerry - Cafeteria"
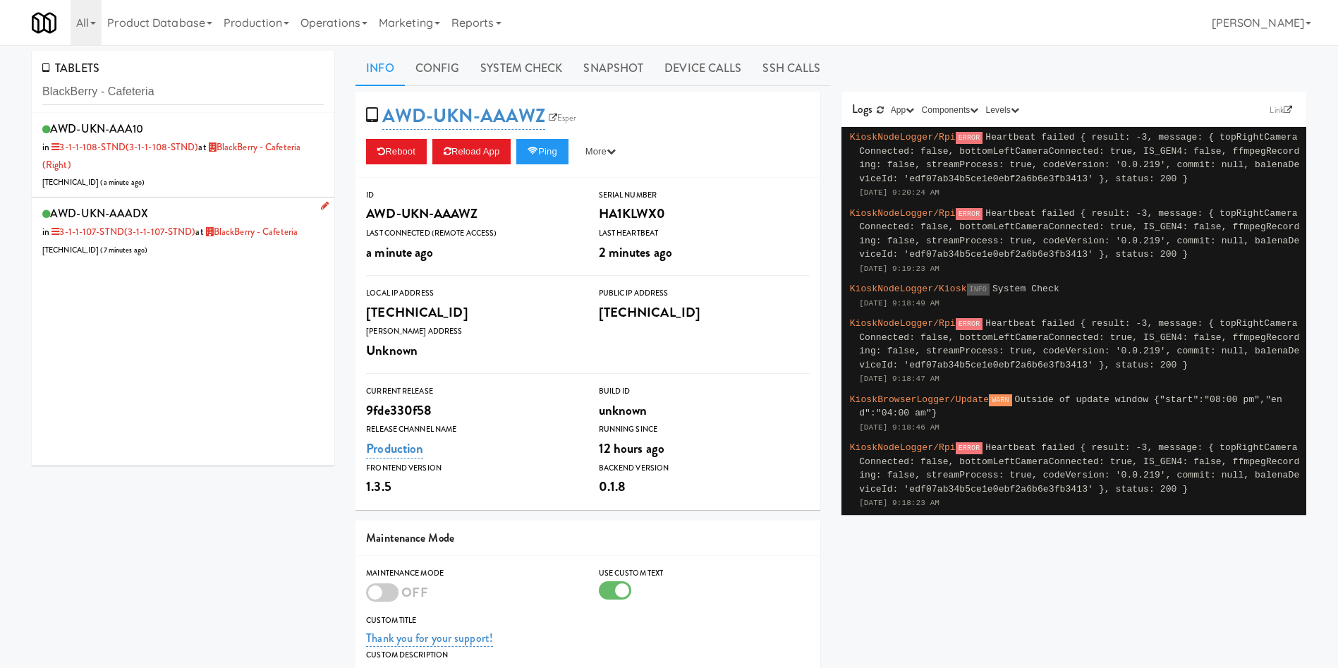
click at [211, 262] on li "AWD-UKN-AAADX in 3-1-1-107-STND (3-1-1-107-STND) at BlackBerry - Cafeteria 206.…" at bounding box center [183, 230] width 302 height 67
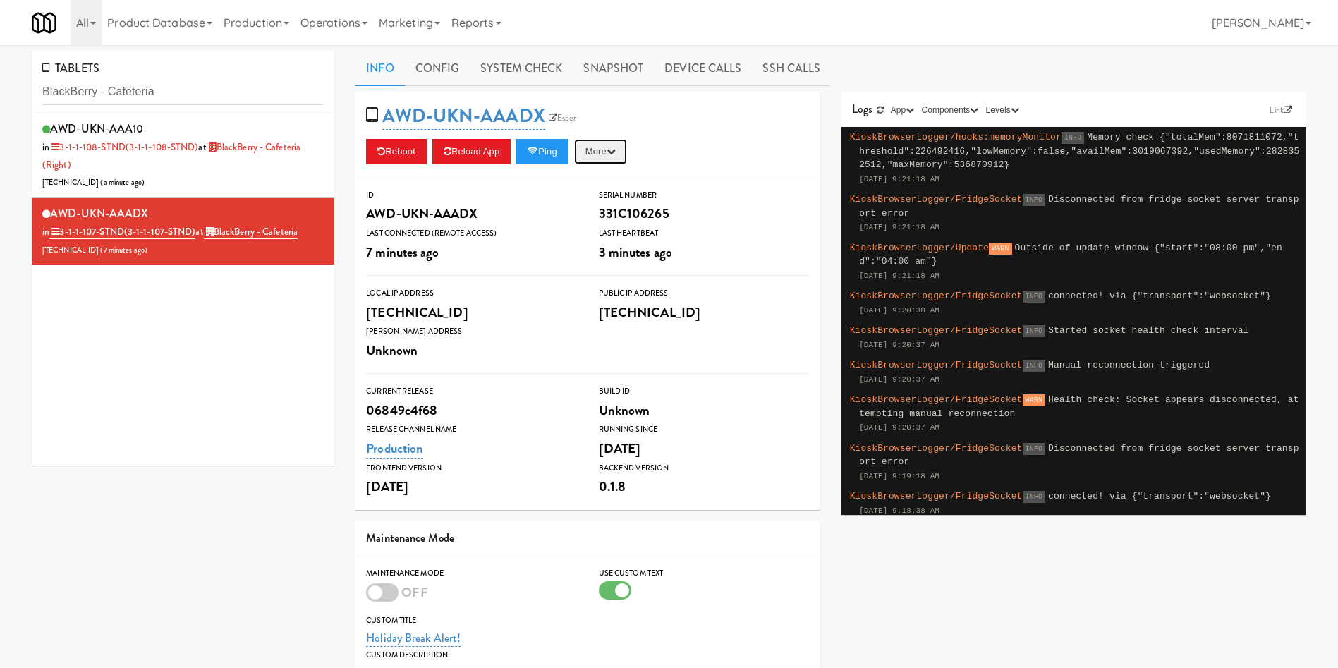
click at [620, 144] on button "More" at bounding box center [600, 151] width 53 height 25
click at [605, 203] on link "Restart Server" at bounding box center [568, 204] width 128 height 25
drag, startPoint x: 178, startPoint y: 94, endPoint x: 0, endPoint y: 94, distance: 177.7
click at [0, 94] on div "TABLETS BlackBerry - Cafeteria AWD-UKN-AAA10 in 3-1-1-108-STND (3-1-1-108-STND)…" at bounding box center [669, 462] width 1338 height 823
paste input "MEC"
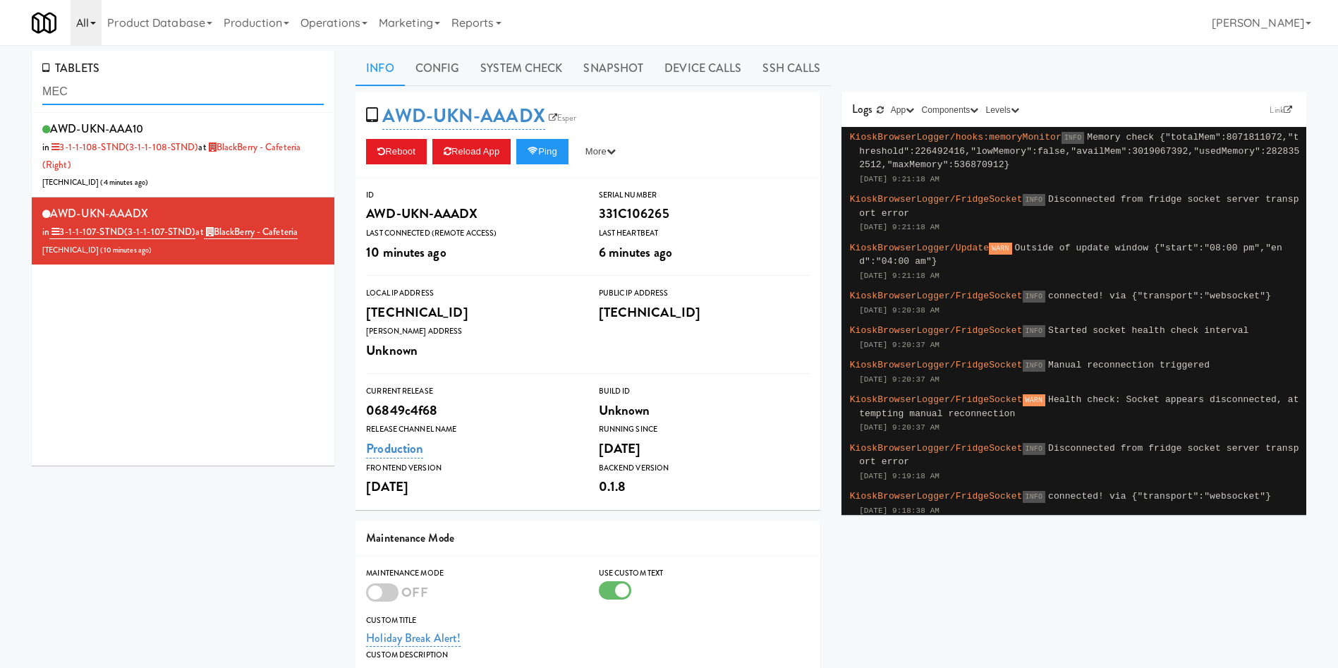
type input "MEC"
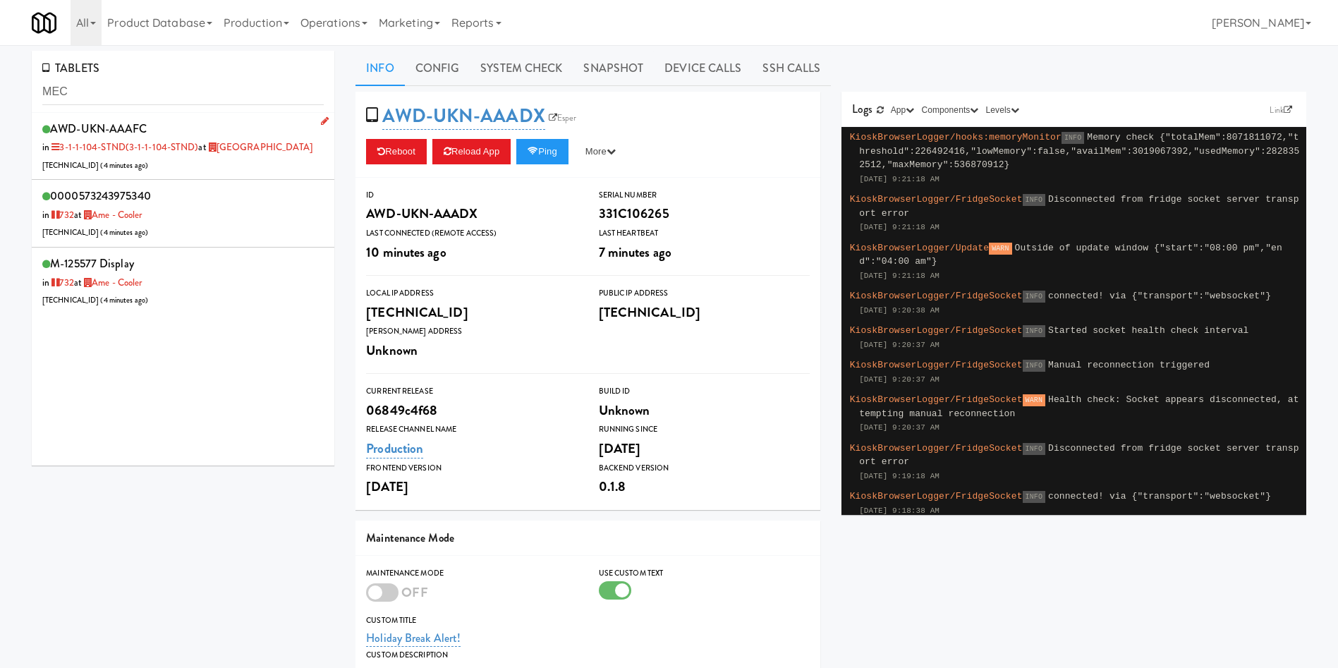
drag, startPoint x: 307, startPoint y: 145, endPoint x: 226, endPoint y: 145, distance: 81.1
click at [226, 145] on div "AWD-UKN-AAAFC in 3-1-1-104-STND (3-1-1-104-STND) at Mississauga Executive Centr…" at bounding box center [182, 146] width 281 height 56
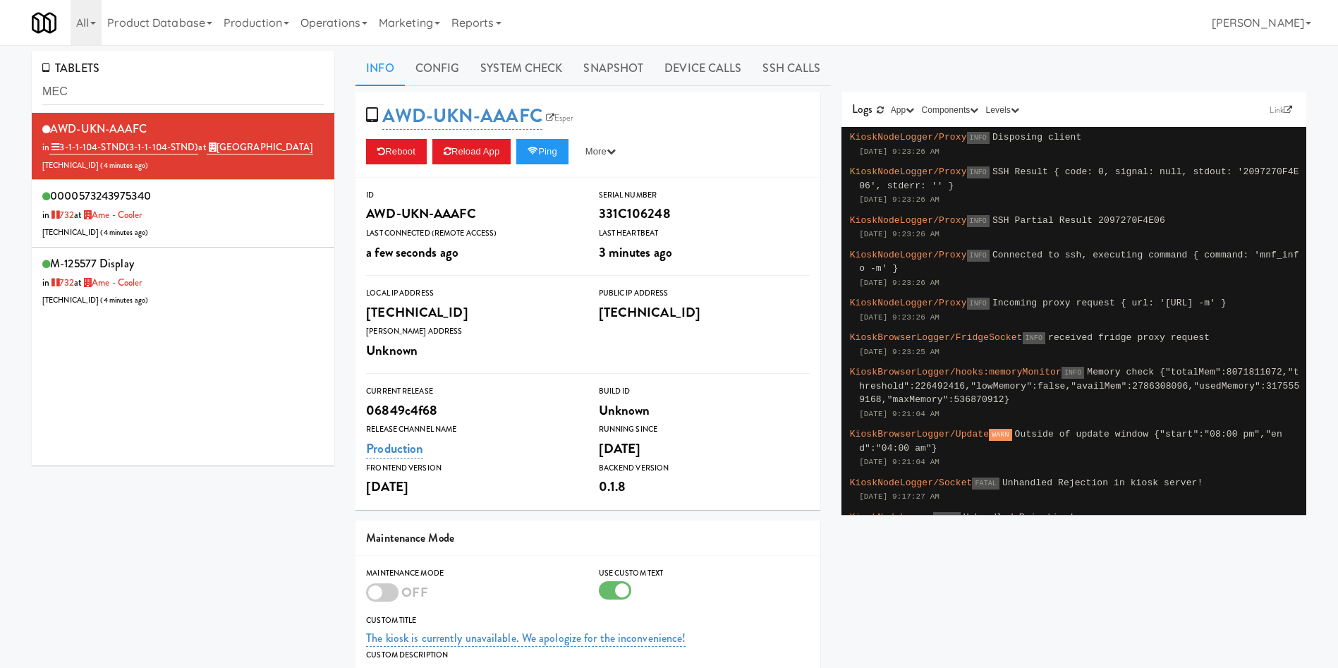
click at [226, 520] on div "TABLETS MEC AWD-UKN-AAAFC in 3-1-1-104-STND (3-1-1-104-STND) at Mississauga Exe…" at bounding box center [668, 452] width 1295 height 802
drag, startPoint x: 170, startPoint y: 90, endPoint x: 0, endPoint y: 105, distance: 170.6
click at [0, 105] on div "TABLETS MEC AWD-UKN-AAAFC in 3-1-1-104-STND (3-1-1-104-STND) at Mississauga Exe…" at bounding box center [669, 452] width 1338 height 802
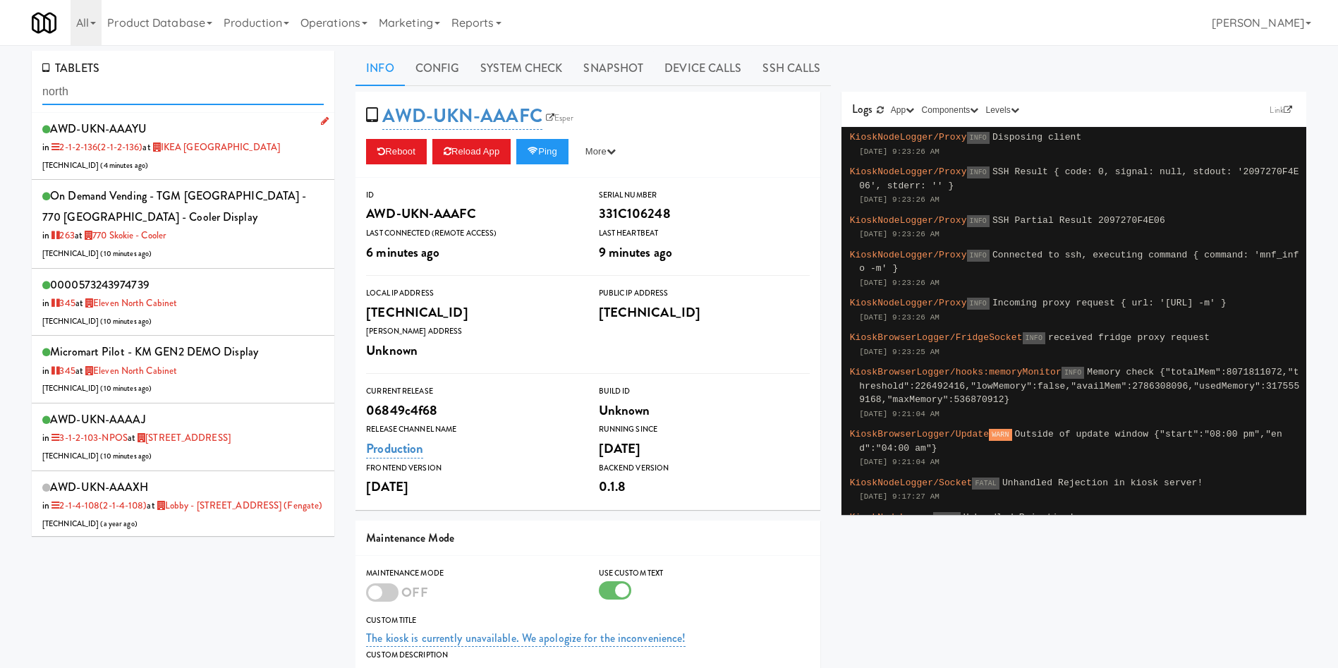
type input "north"
click at [245, 169] on div "AWD-UKN-AAAYU in 2-1-2-136 (2-1-2-136) at IKEA North York Store 206.0.69.37 ( 4…" at bounding box center [182, 146] width 281 height 56
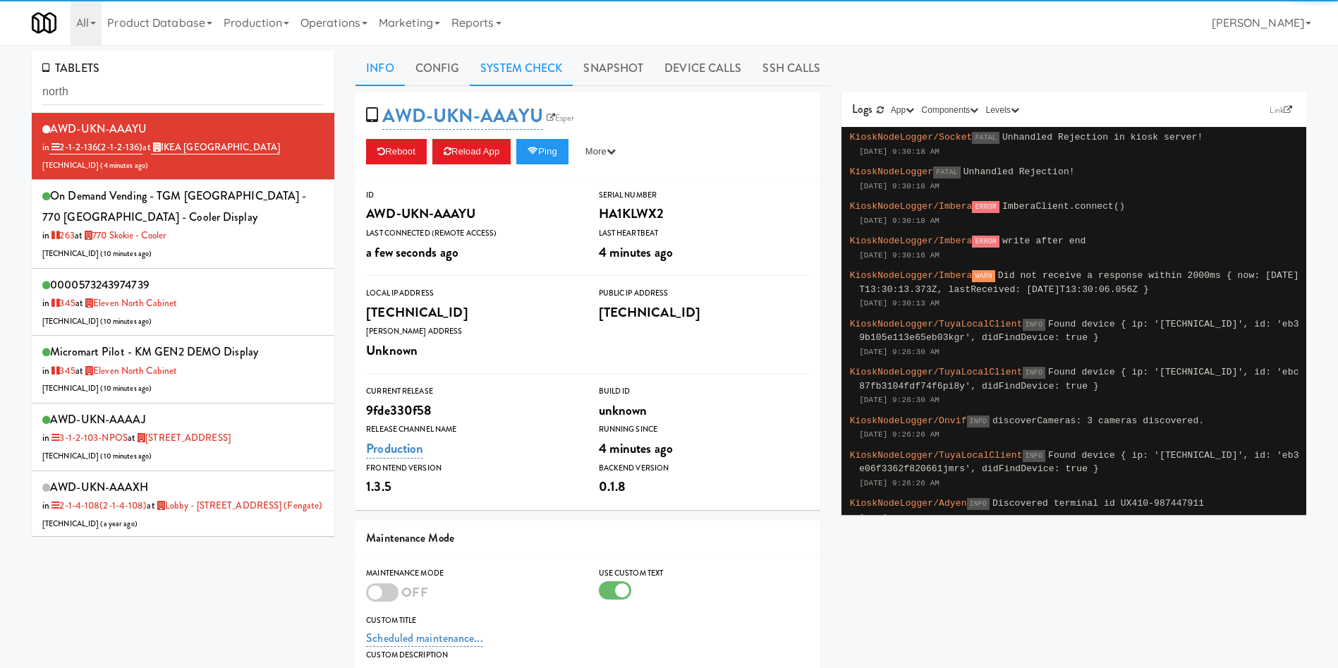
click at [565, 78] on link "System Check" at bounding box center [521, 68] width 103 height 35
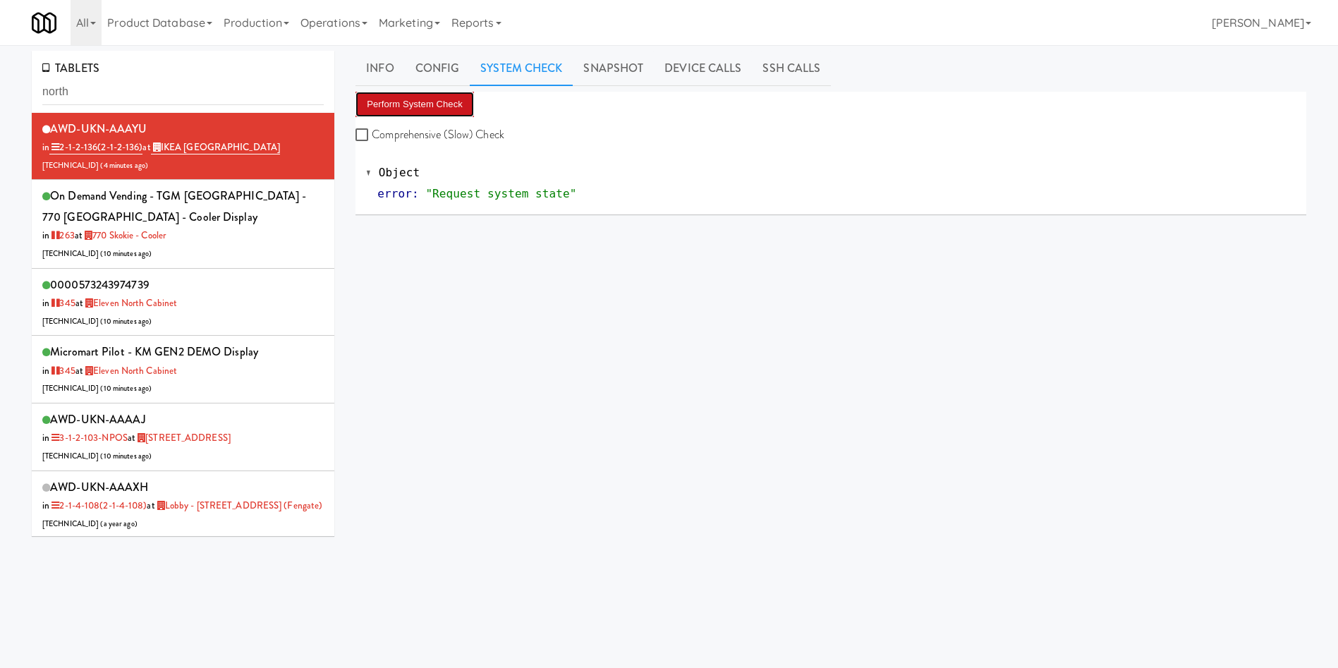
click at [451, 106] on button "Perform System Check" at bounding box center [414, 104] width 118 height 25
